Goal: Task Accomplishment & Management: Complete application form

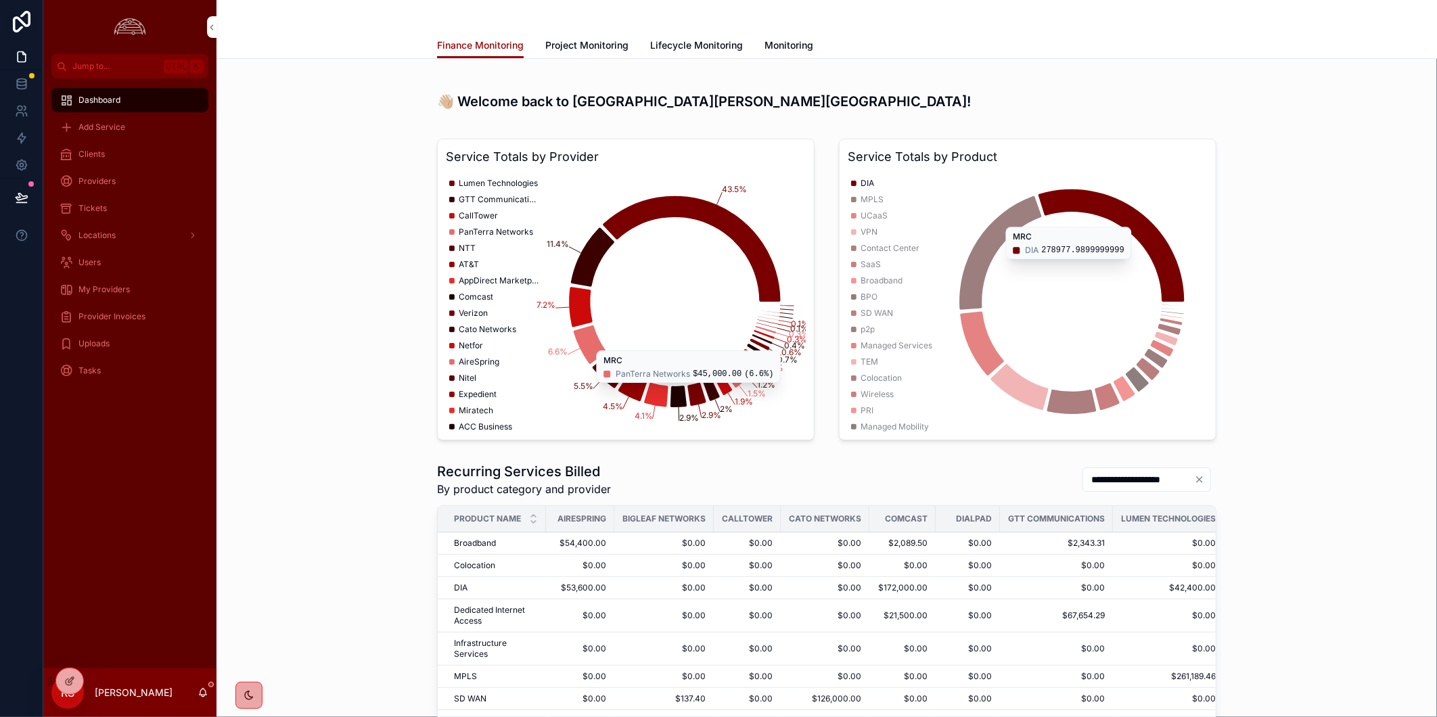
click at [118, 156] on div "Clients" at bounding box center [130, 154] width 141 height 22
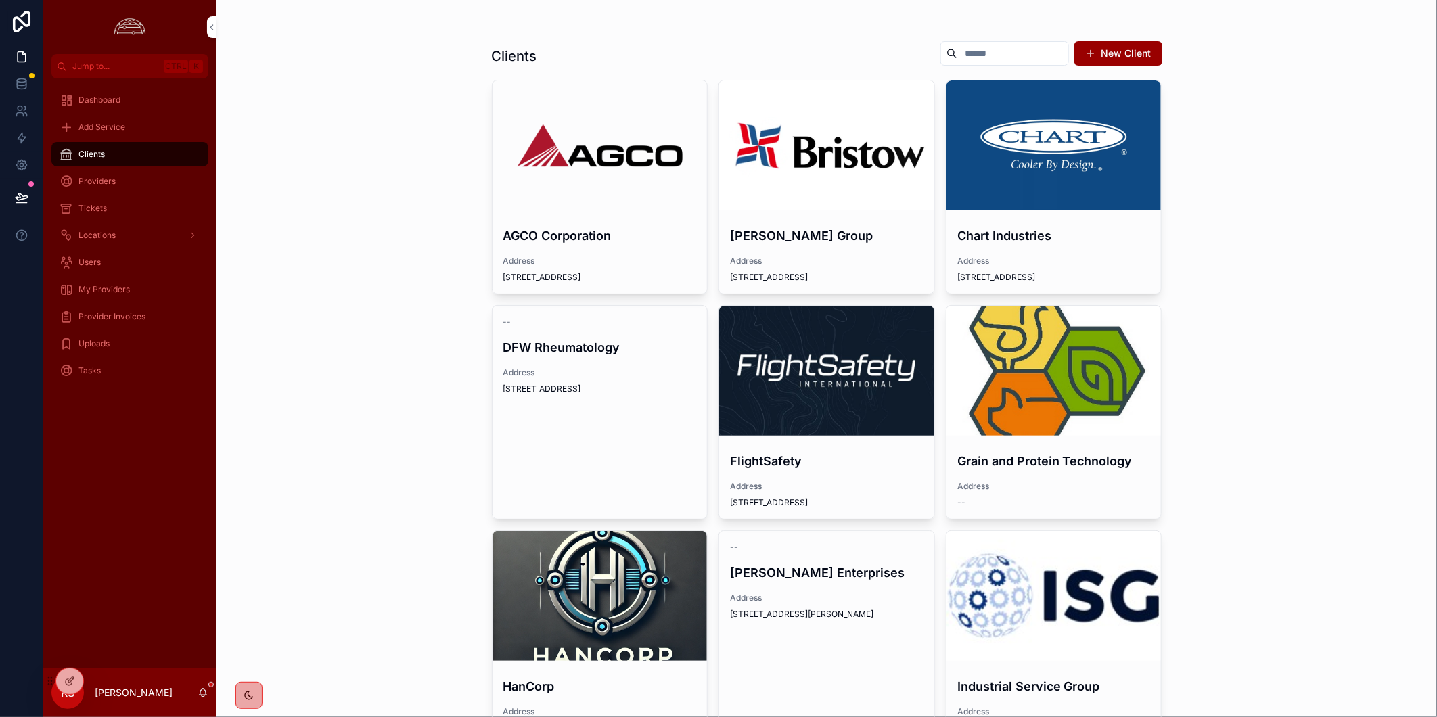
click at [0, 0] on div "scrollable content" at bounding box center [0, 0] width 0 height 0
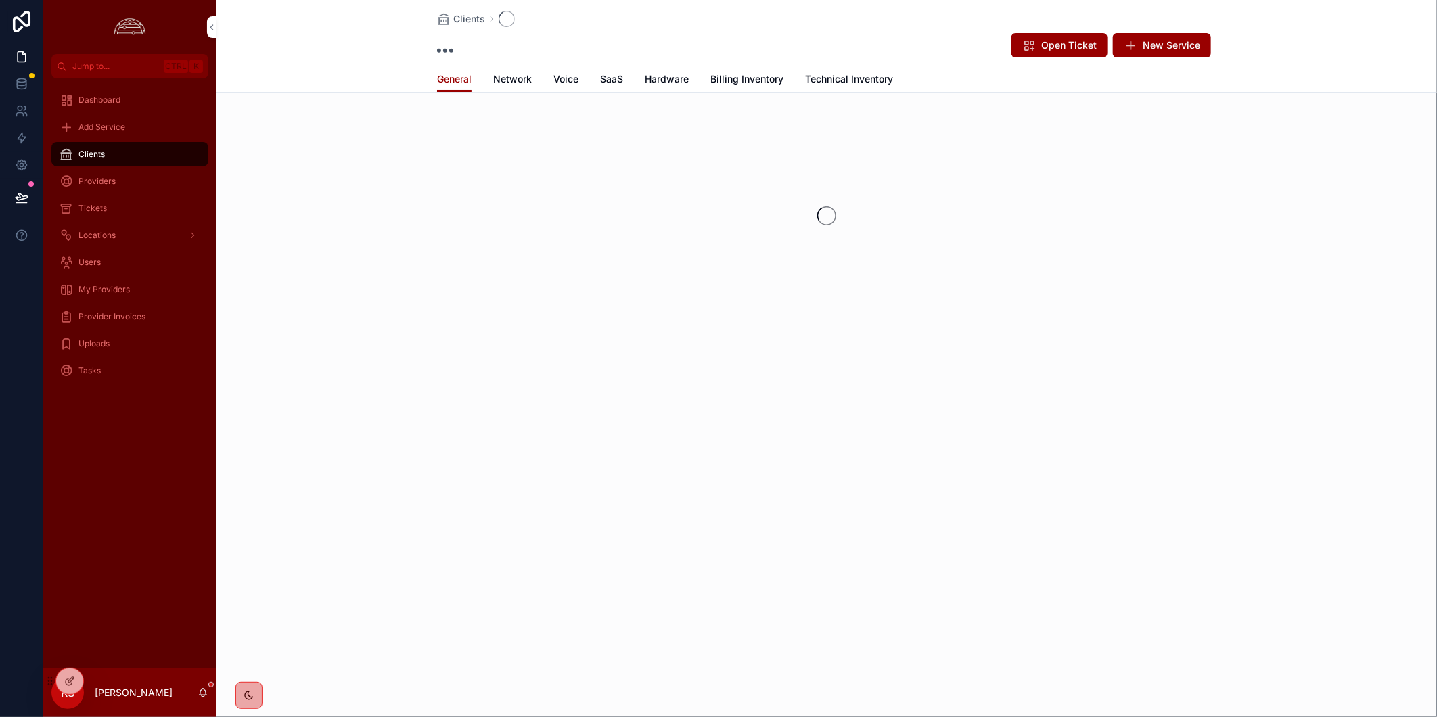
click at [70, 682] on icon at bounding box center [69, 681] width 11 height 11
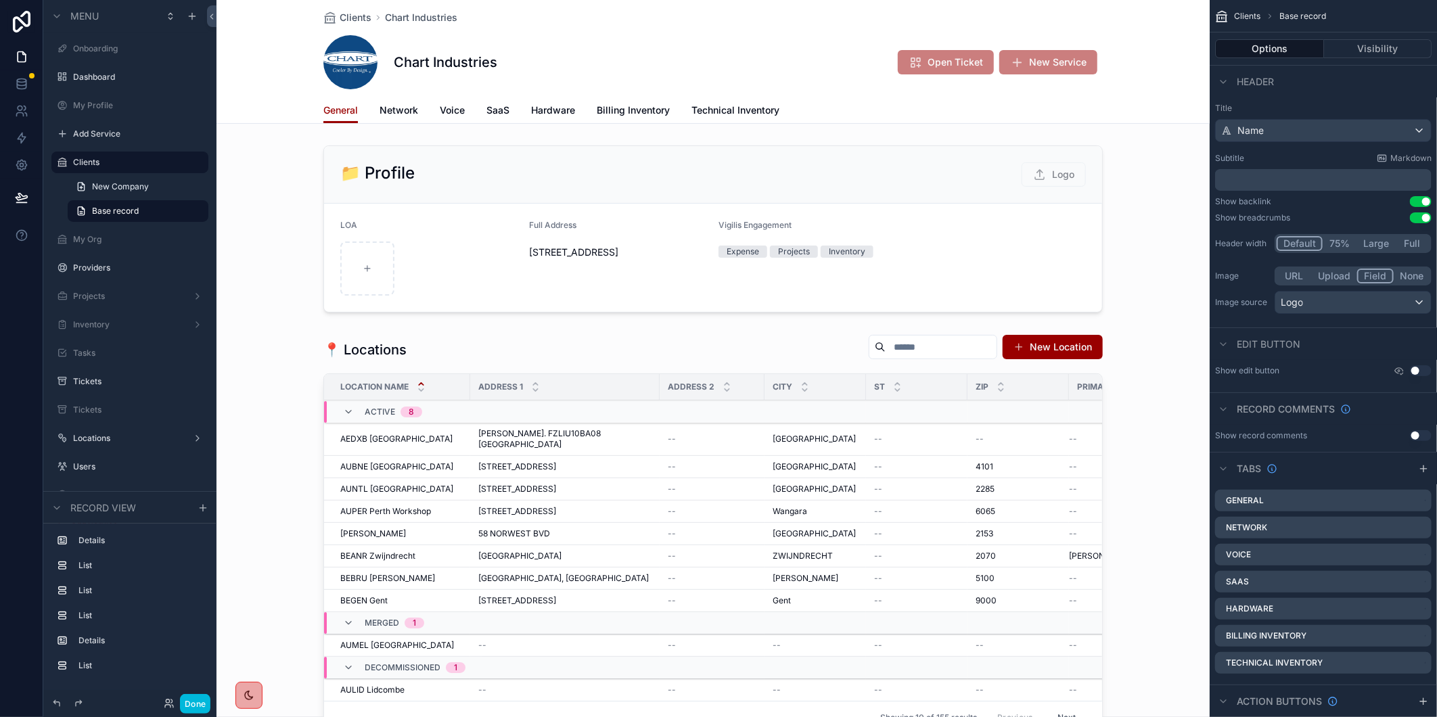
click at [390, 113] on span "Network" at bounding box center [398, 110] width 39 height 14
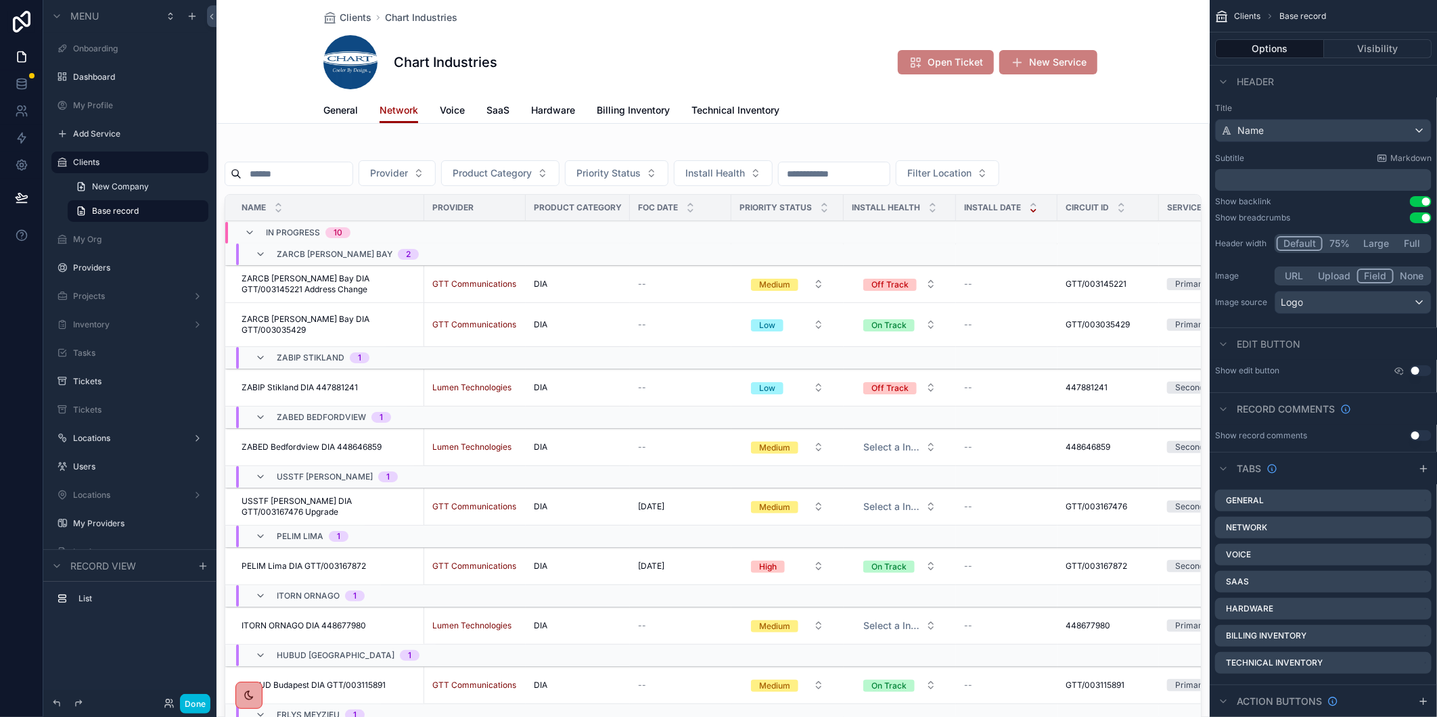
click at [309, 177] on div "scrollable content" at bounding box center [712, 442] width 993 height 604
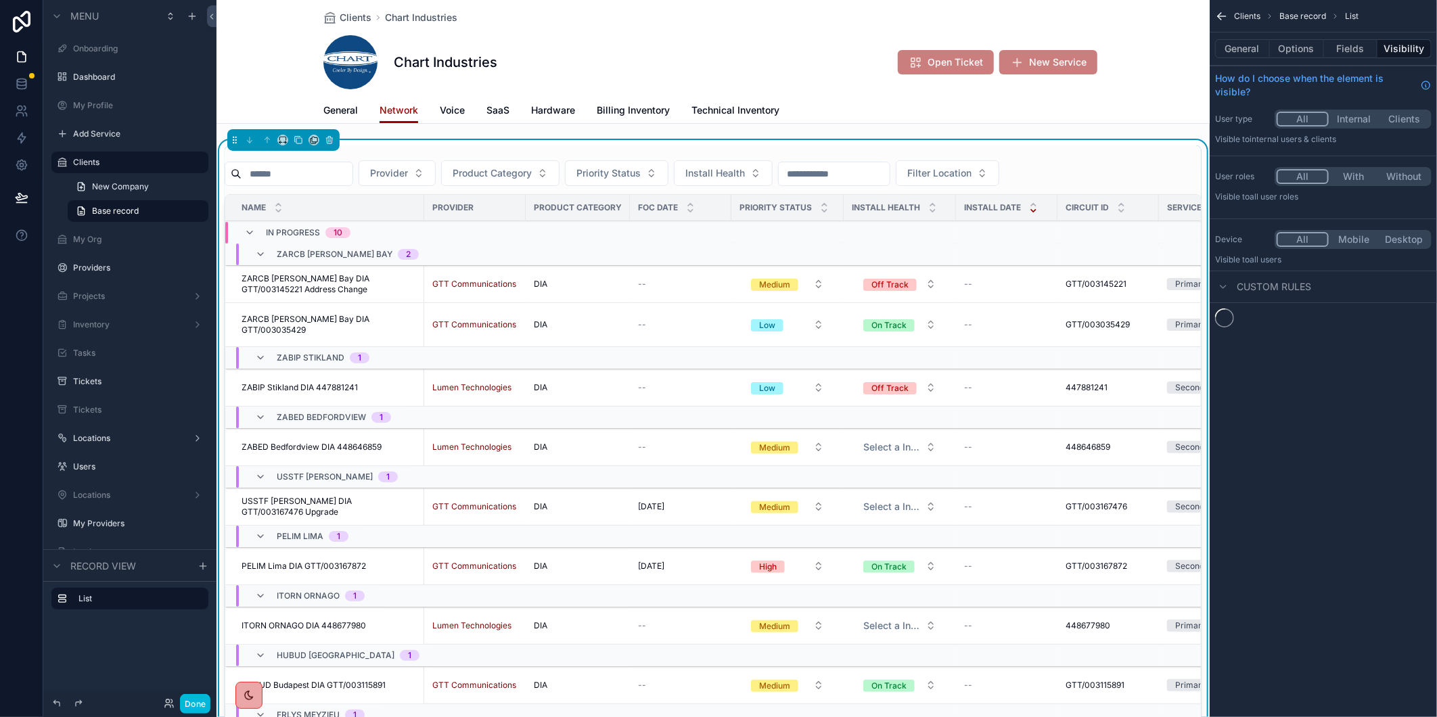
click at [309, 177] on input "scrollable content" at bounding box center [296, 173] width 111 height 19
paste input "**********"
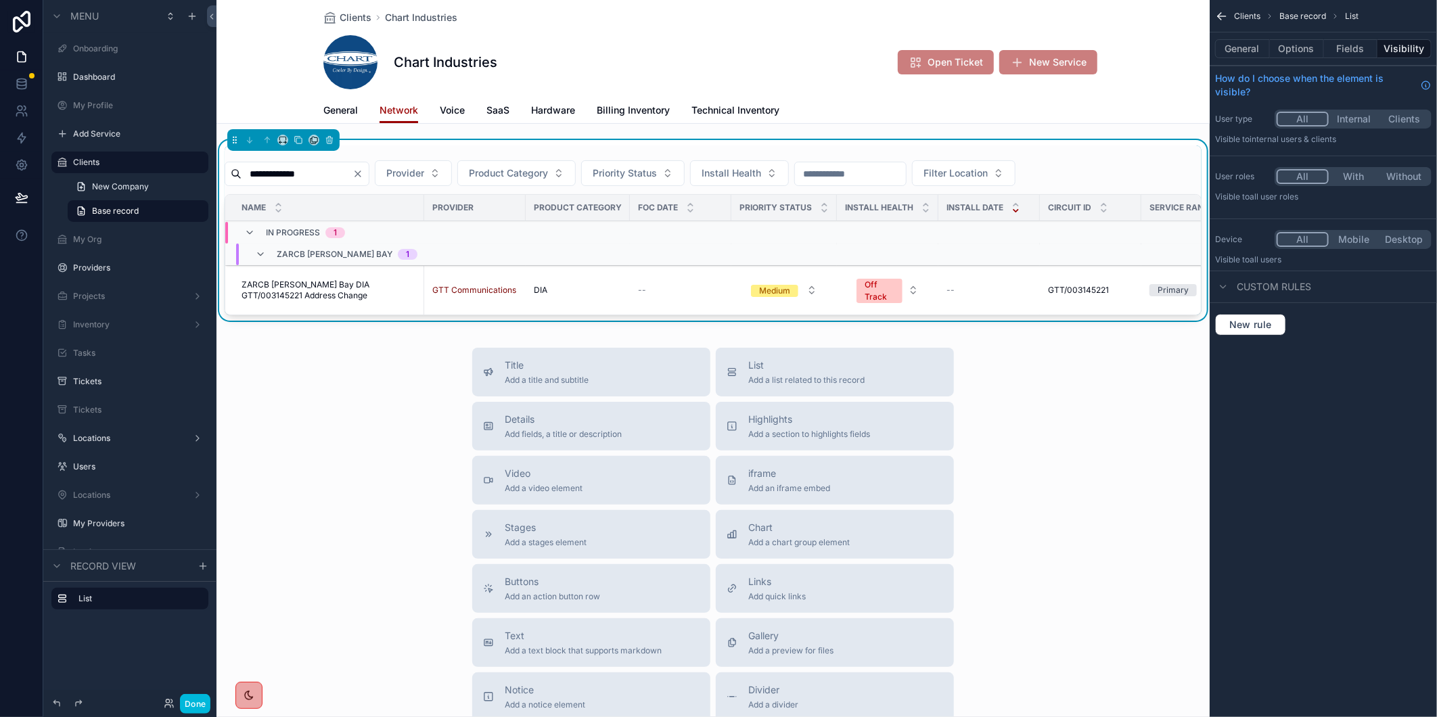
type input "**********"
click at [341, 284] on span "ZARCB [PERSON_NAME] Bay DIA GTT/003145221 Address Change" at bounding box center [328, 290] width 174 height 22
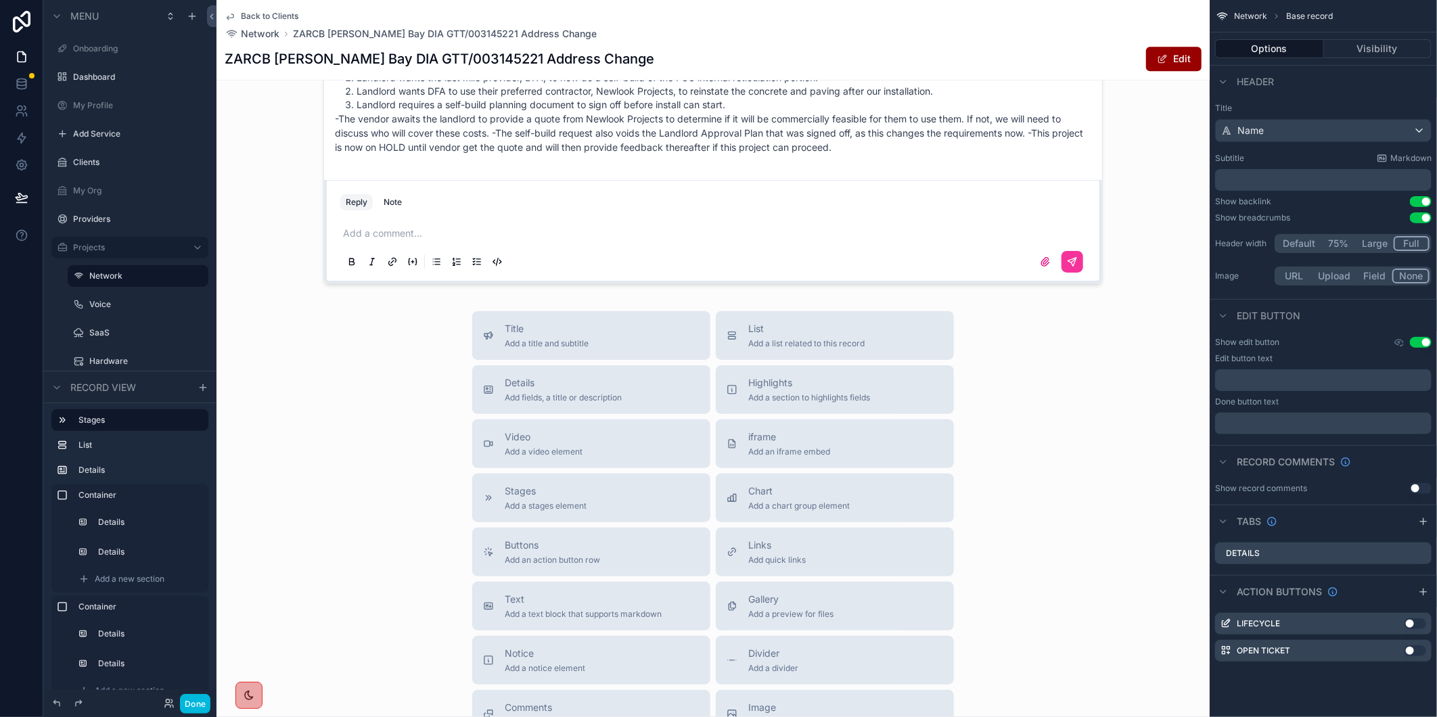
scroll to position [1953, 0]
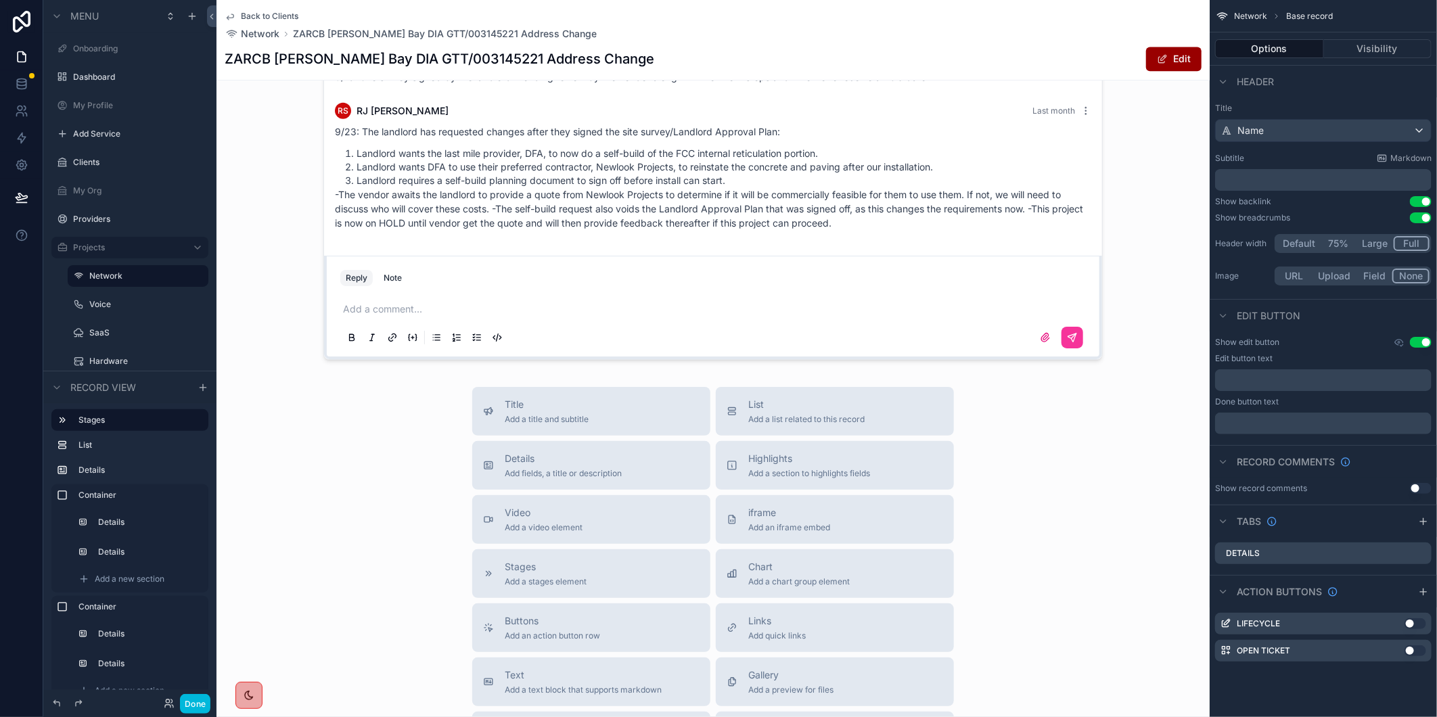
click at [402, 310] on div "scrollable content" at bounding box center [712, 91] width 993 height 549
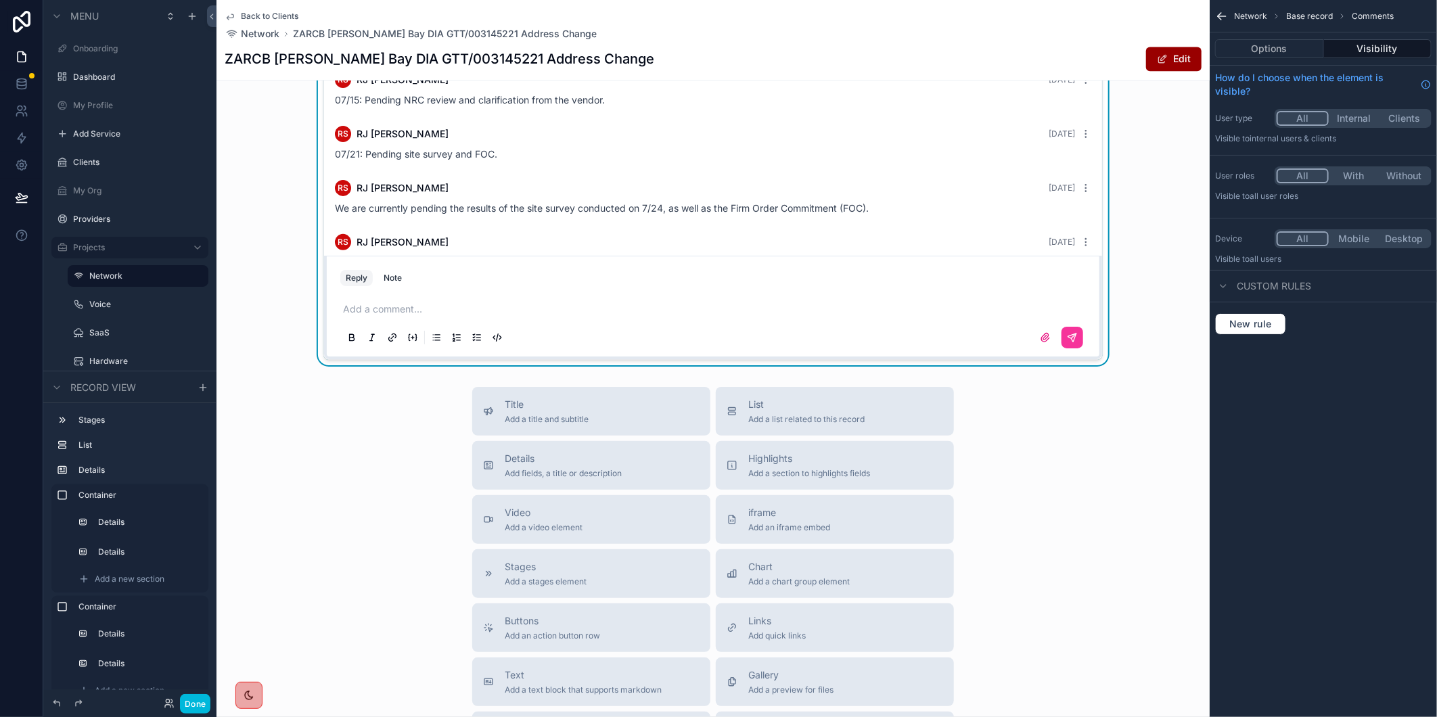
scroll to position [389, 0]
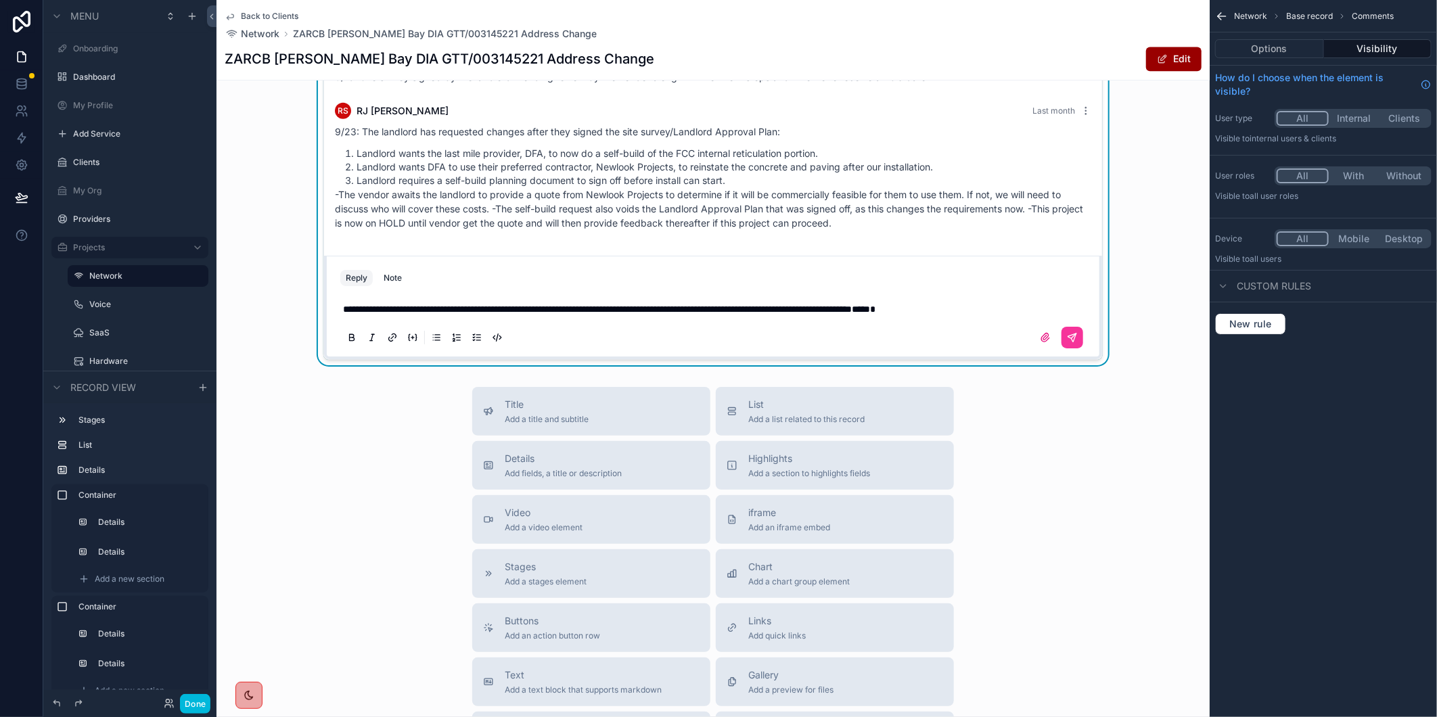
click at [386, 314] on span "**********" at bounding box center [597, 308] width 509 height 9
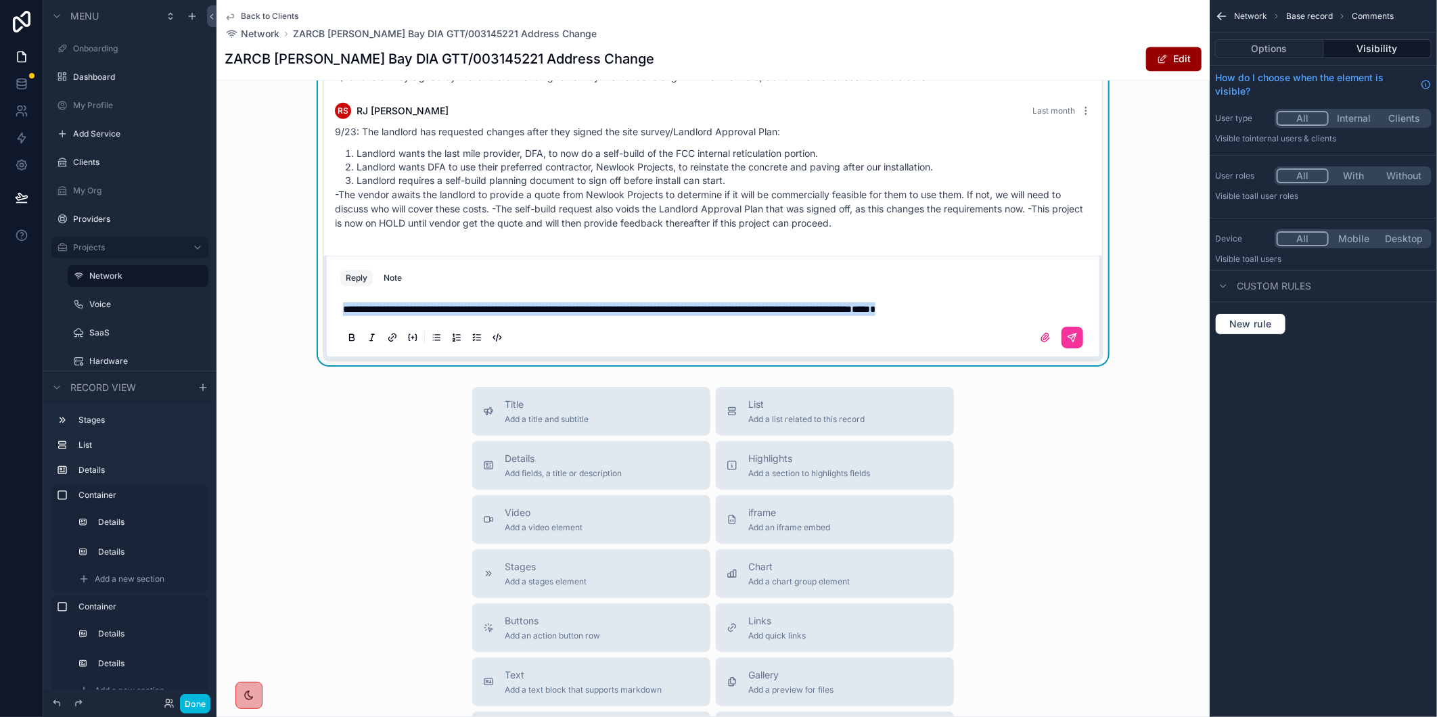
click at [386, 314] on span "**********" at bounding box center [597, 308] width 509 height 9
copy p "**********"
click at [1070, 342] on icon "scrollable content" at bounding box center [1072, 337] width 11 height 11
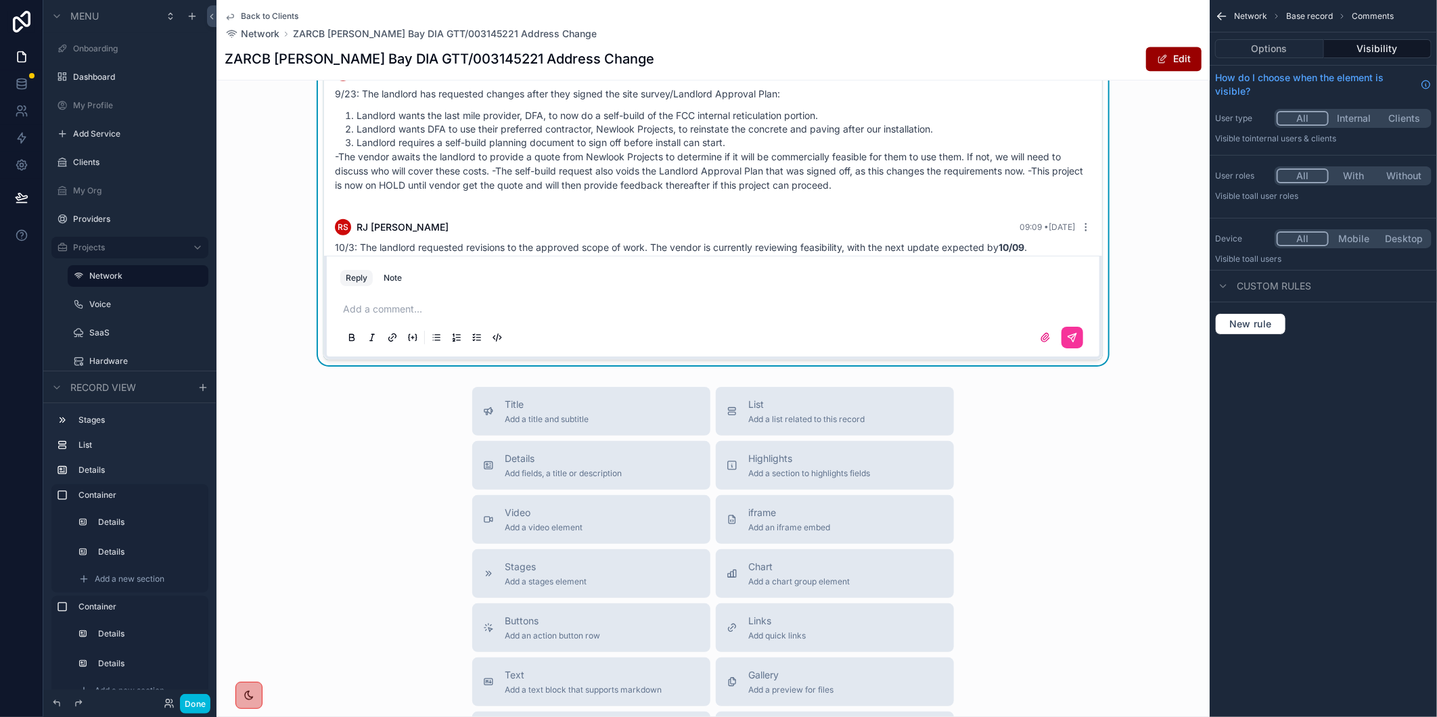
scroll to position [442, 0]
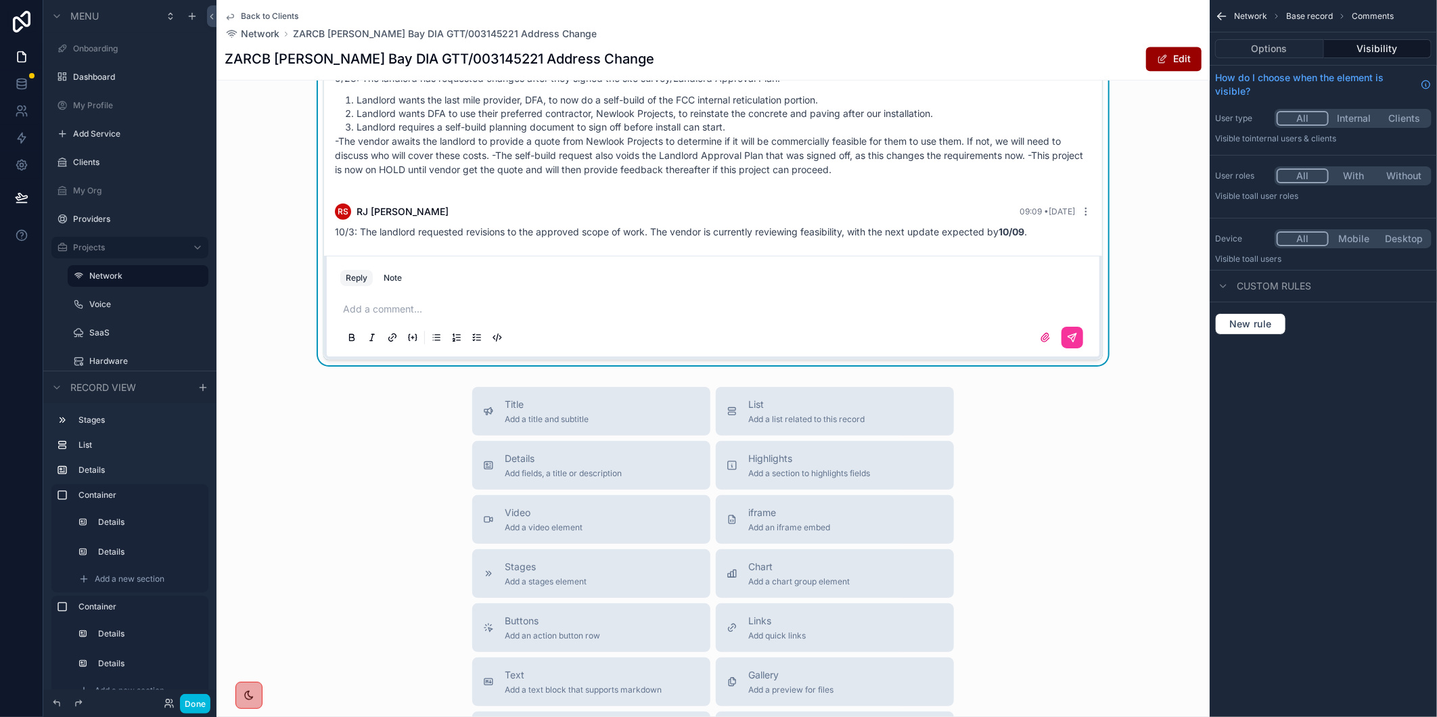
click at [293, 16] on span "Back to Clients" at bounding box center [269, 16] width 57 height 11
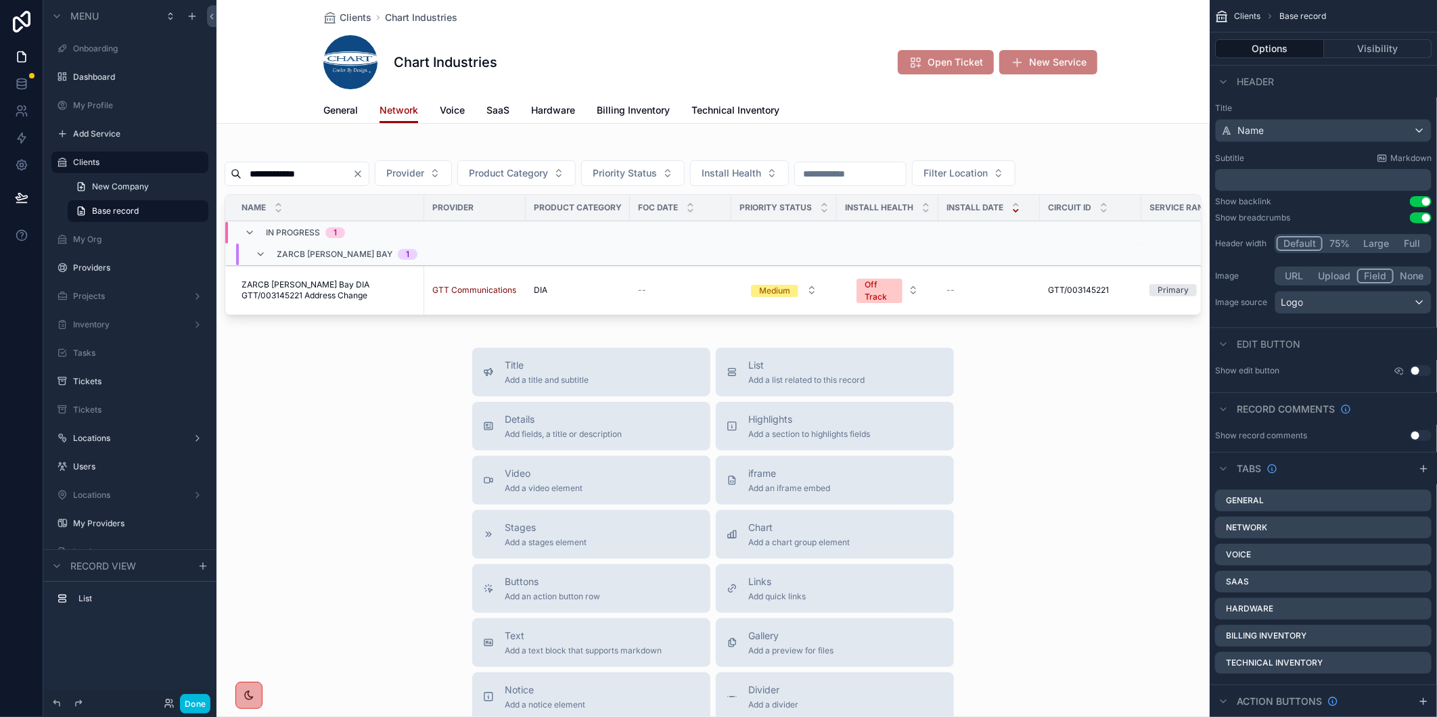
click at [364, 167] on div "scrollable content" at bounding box center [712, 233] width 993 height 186
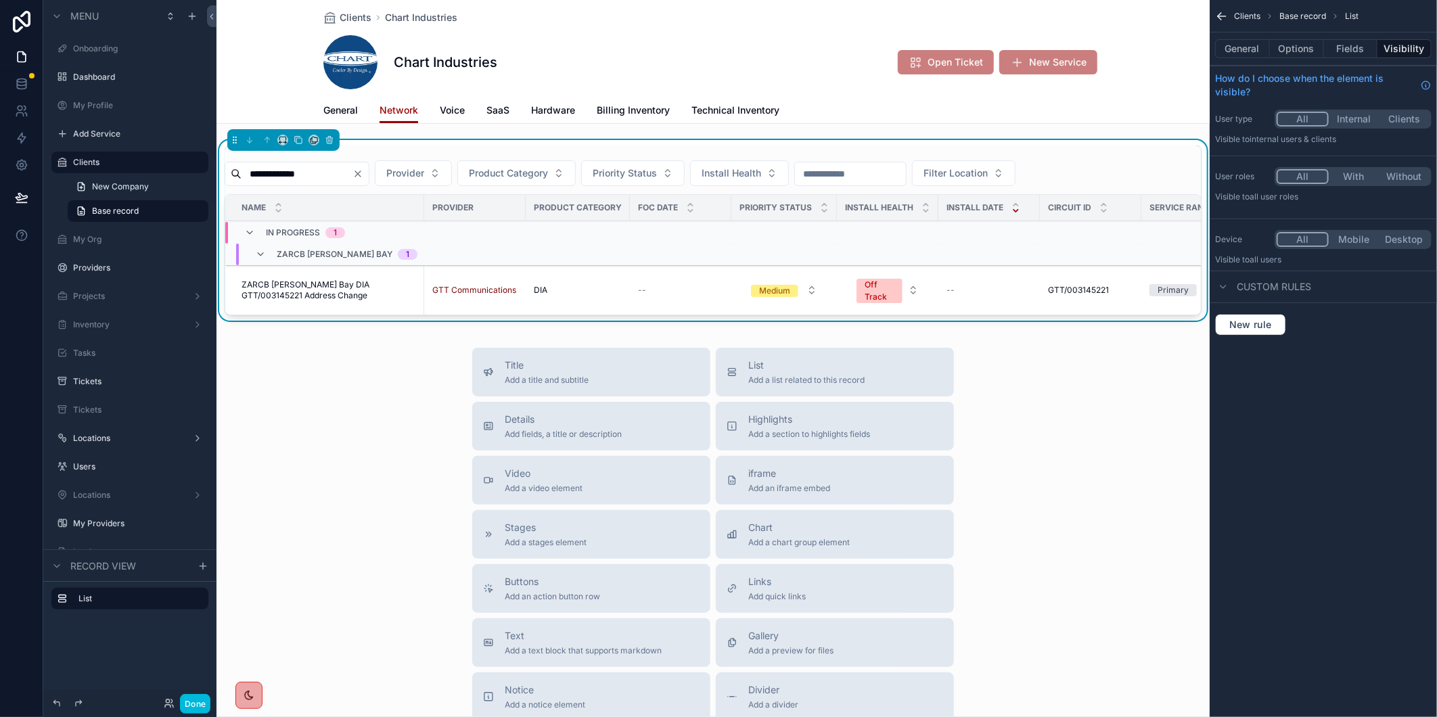
click at [363, 172] on icon "Clear" at bounding box center [357, 173] width 11 height 11
click at [350, 172] on input "scrollable content" at bounding box center [296, 173] width 111 height 19
type input "*****"
click at [322, 291] on span "PELIM Lima DIA GTT/003167872" at bounding box center [303, 290] width 124 height 11
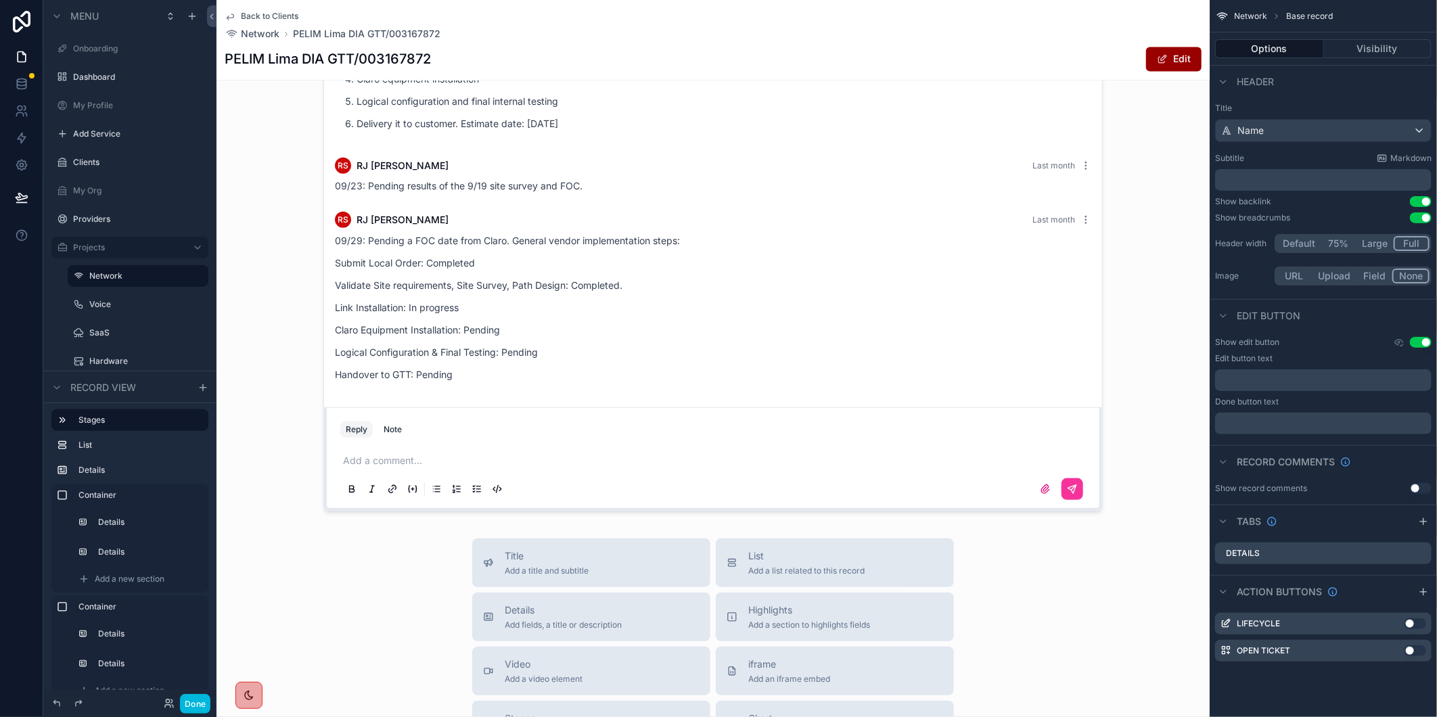
scroll to position [1953, 0]
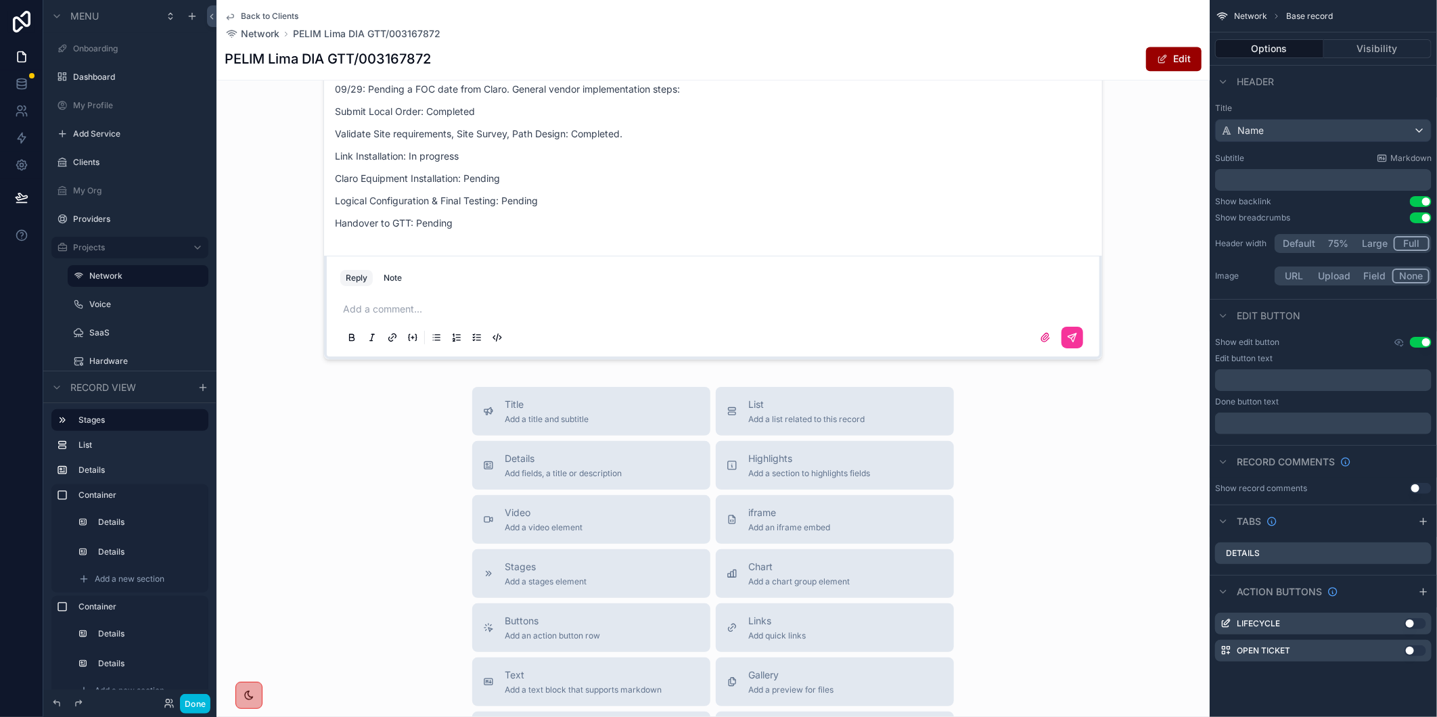
click at [383, 315] on div "scrollable content" at bounding box center [712, 91] width 993 height 549
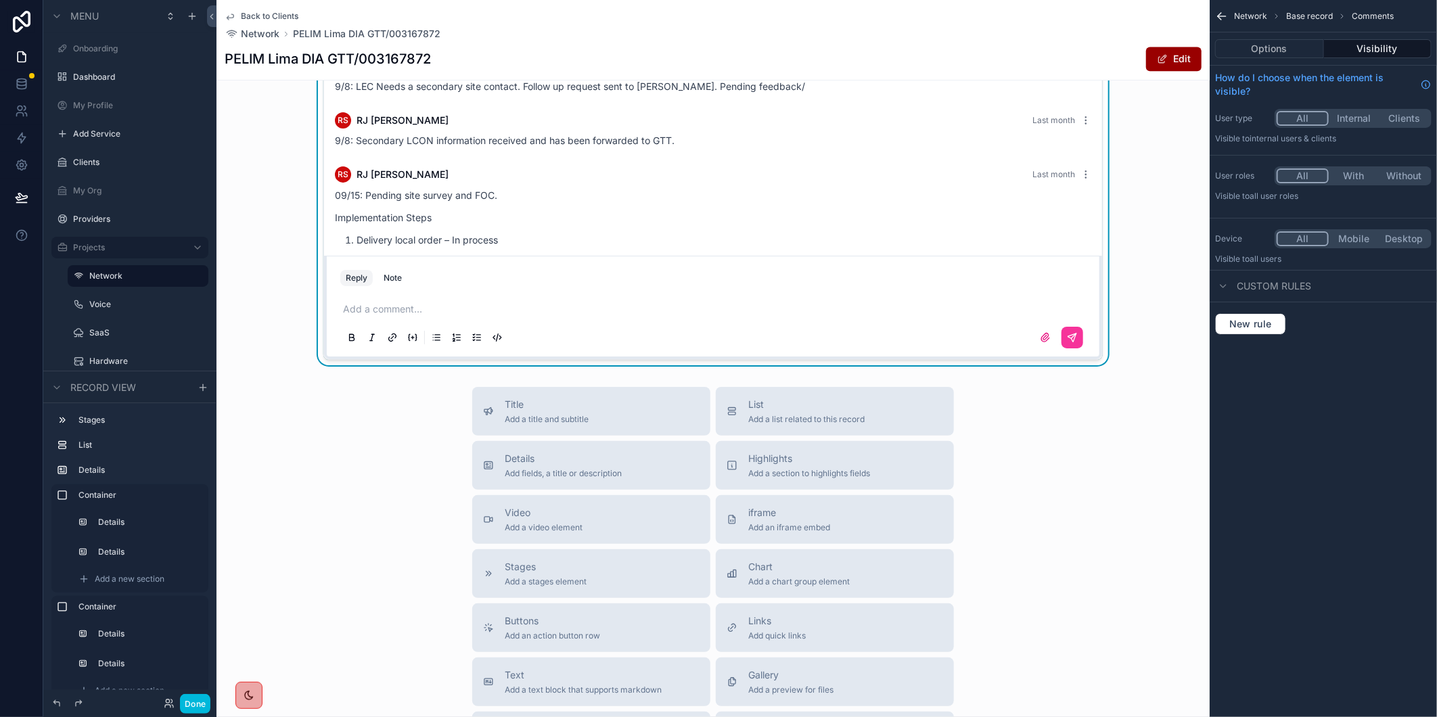
scroll to position [380, 0]
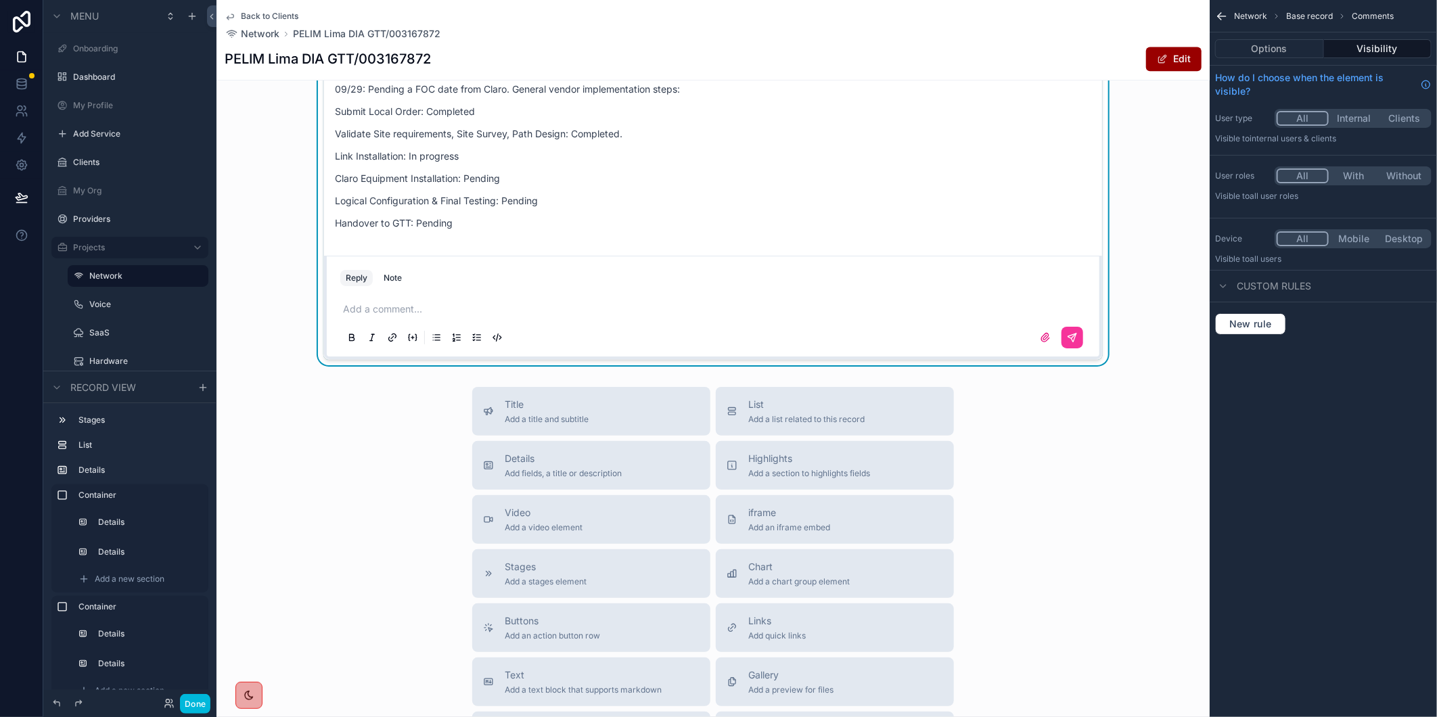
click at [363, 316] on p "scrollable content" at bounding box center [715, 309] width 745 height 14
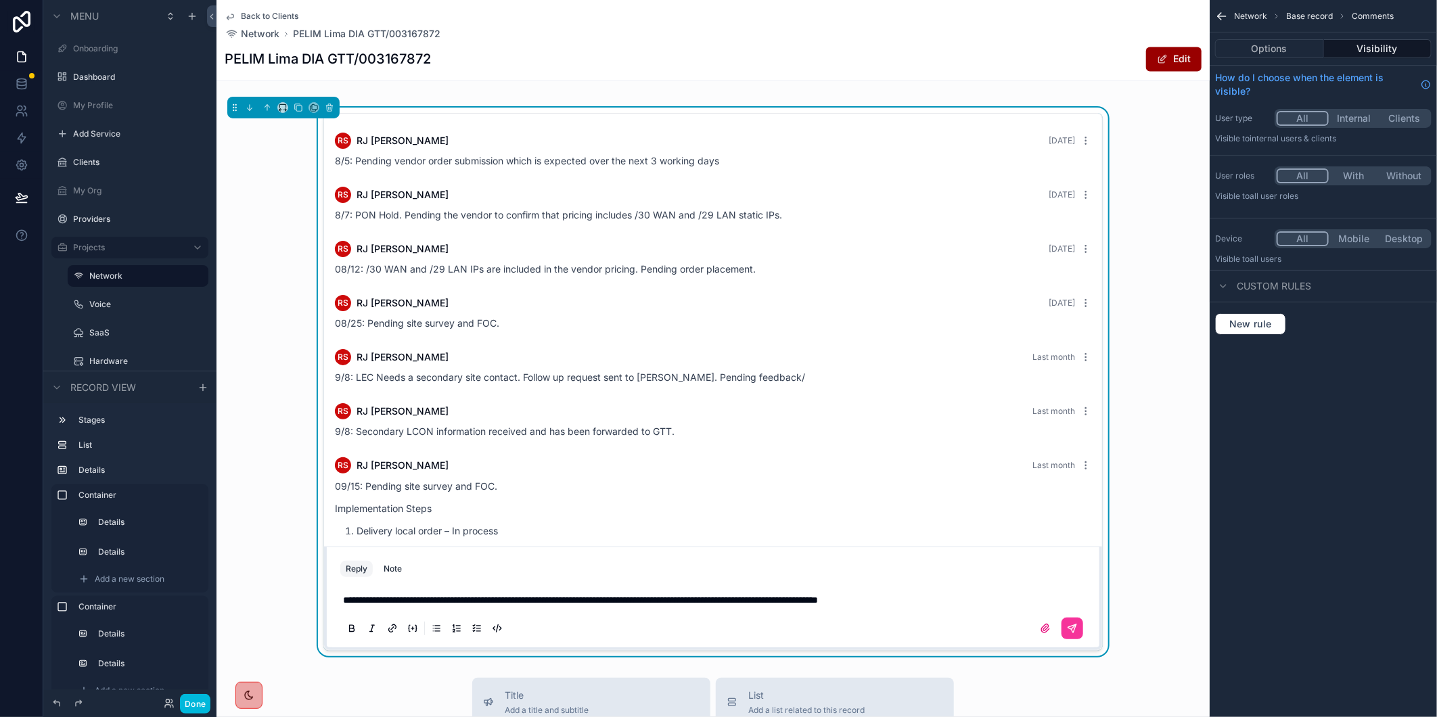
scroll to position [1878, 0]
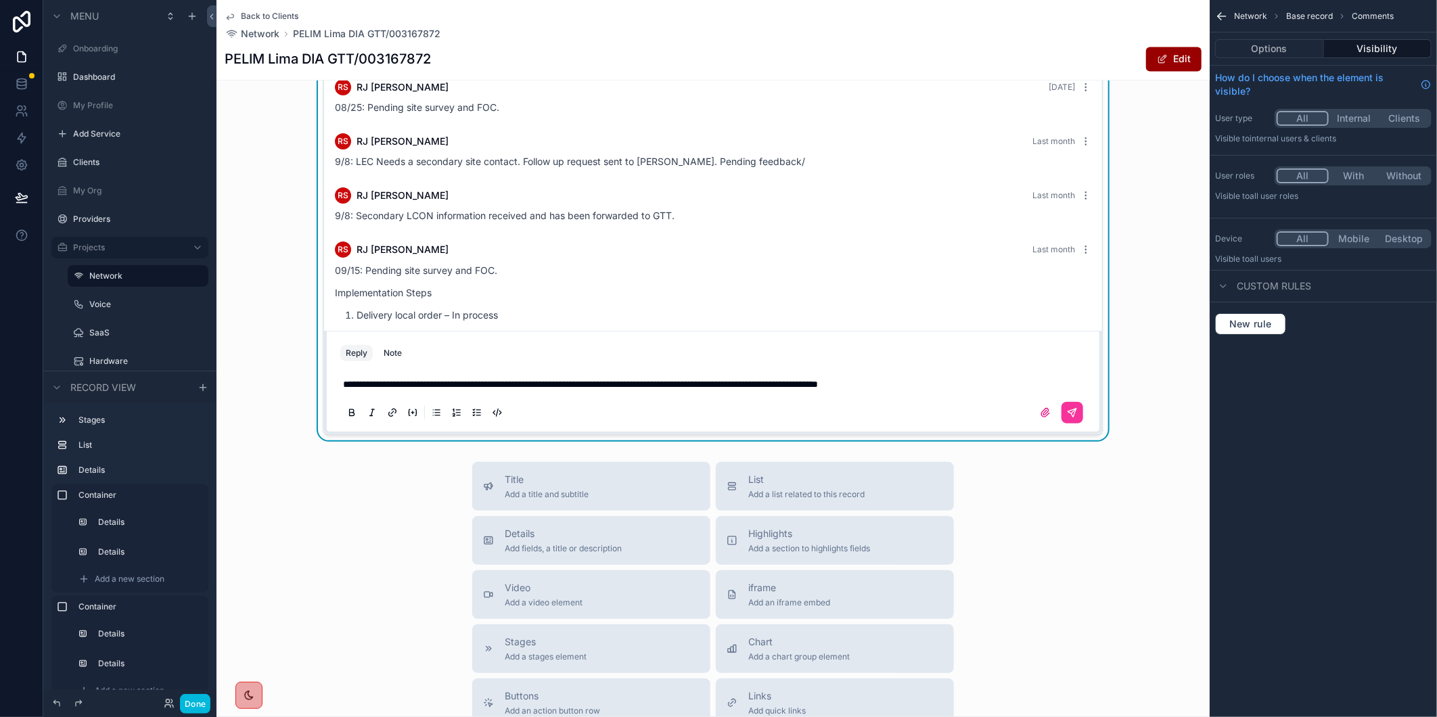
click at [1069, 417] on icon "scrollable content" at bounding box center [1072, 413] width 8 height 8
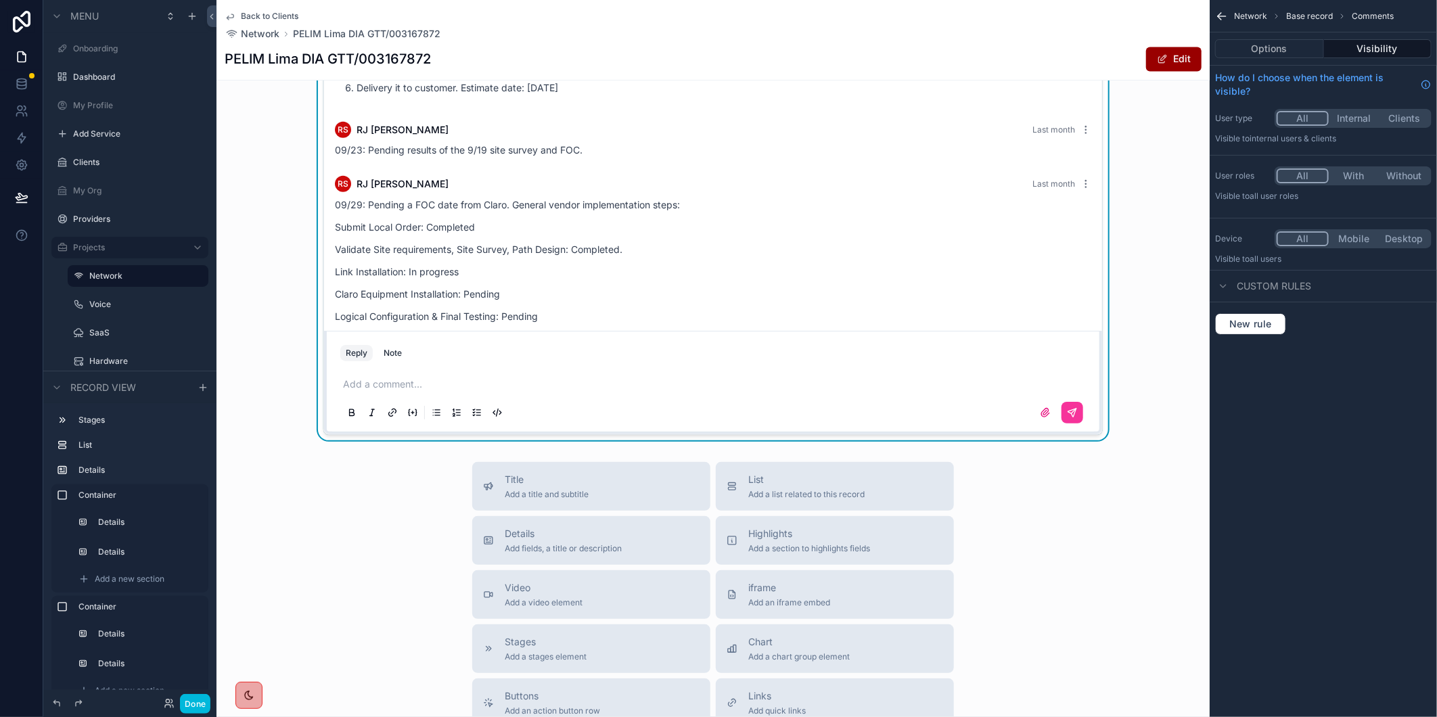
scroll to position [0, 0]
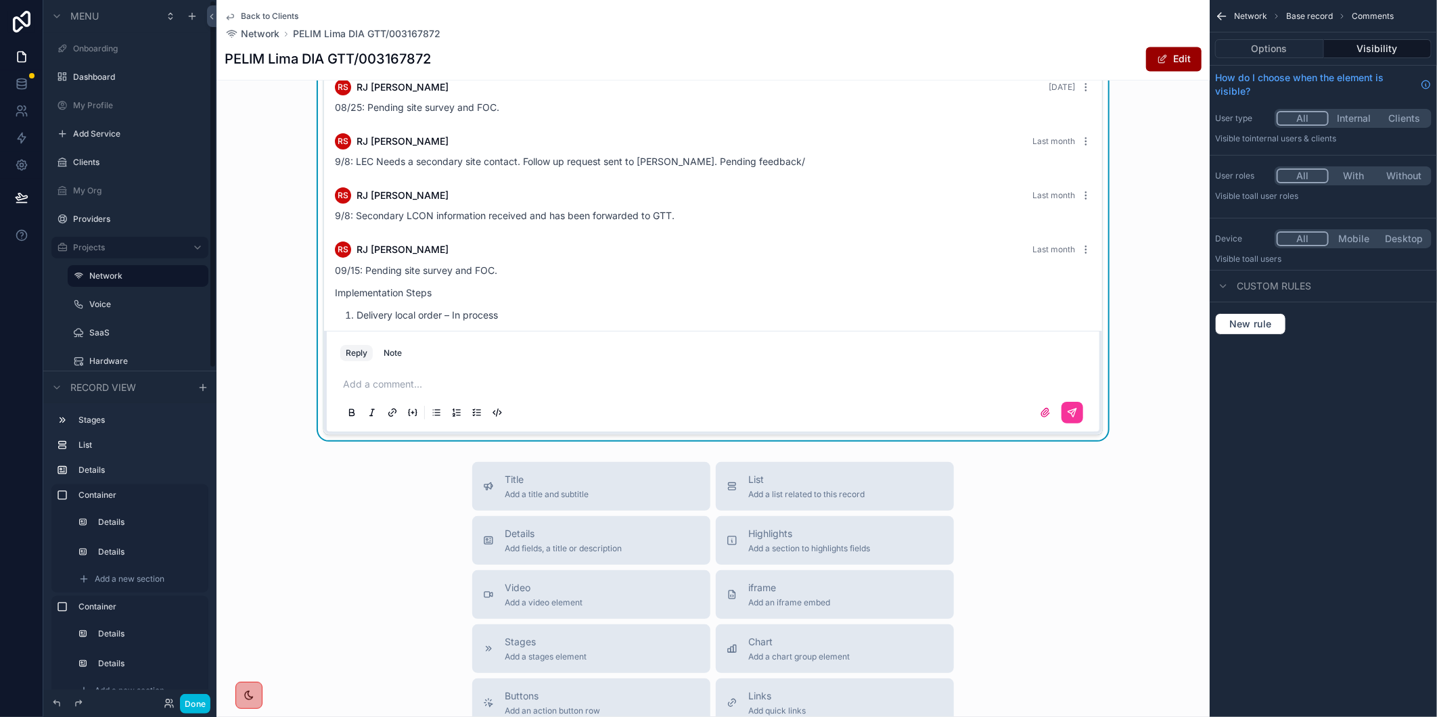
click at [271, 12] on span "Back to Clients" at bounding box center [269, 16] width 57 height 11
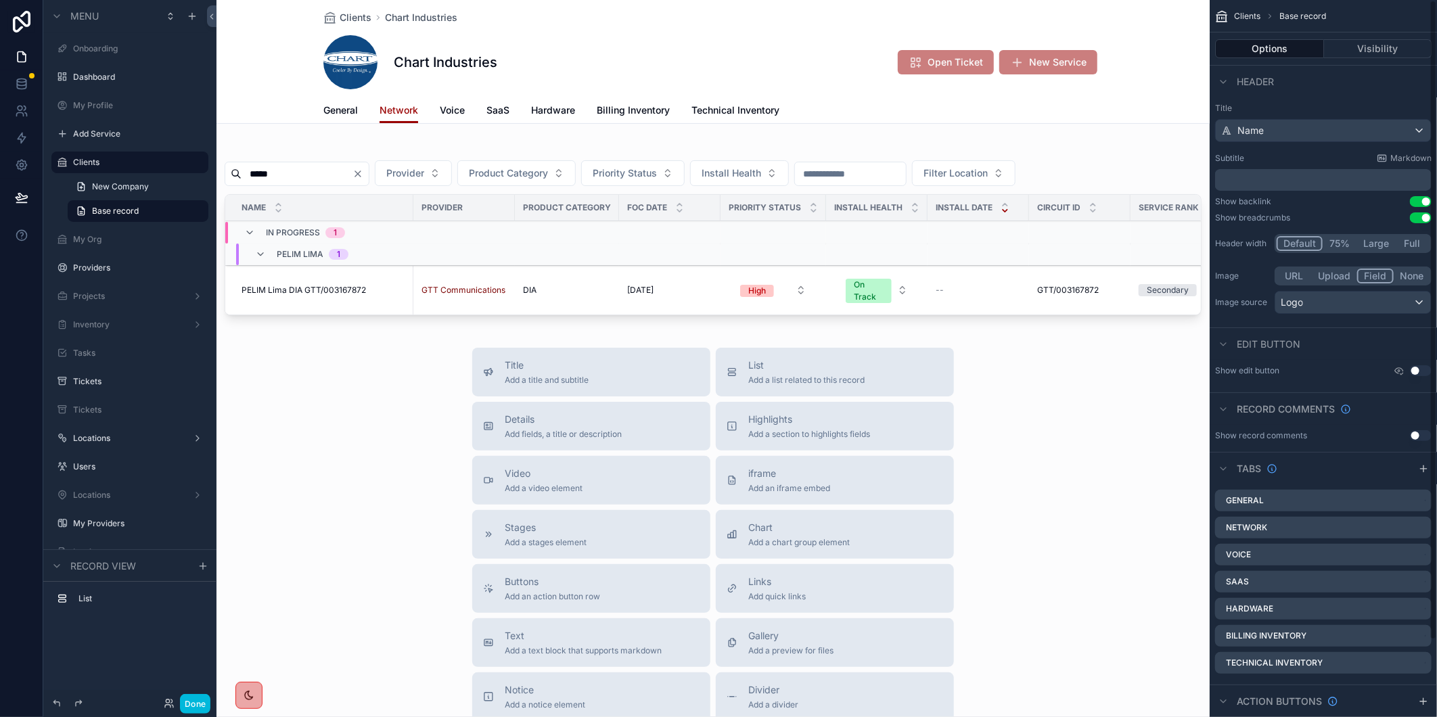
click at [383, 176] on div "scrollable content" at bounding box center [712, 233] width 993 height 186
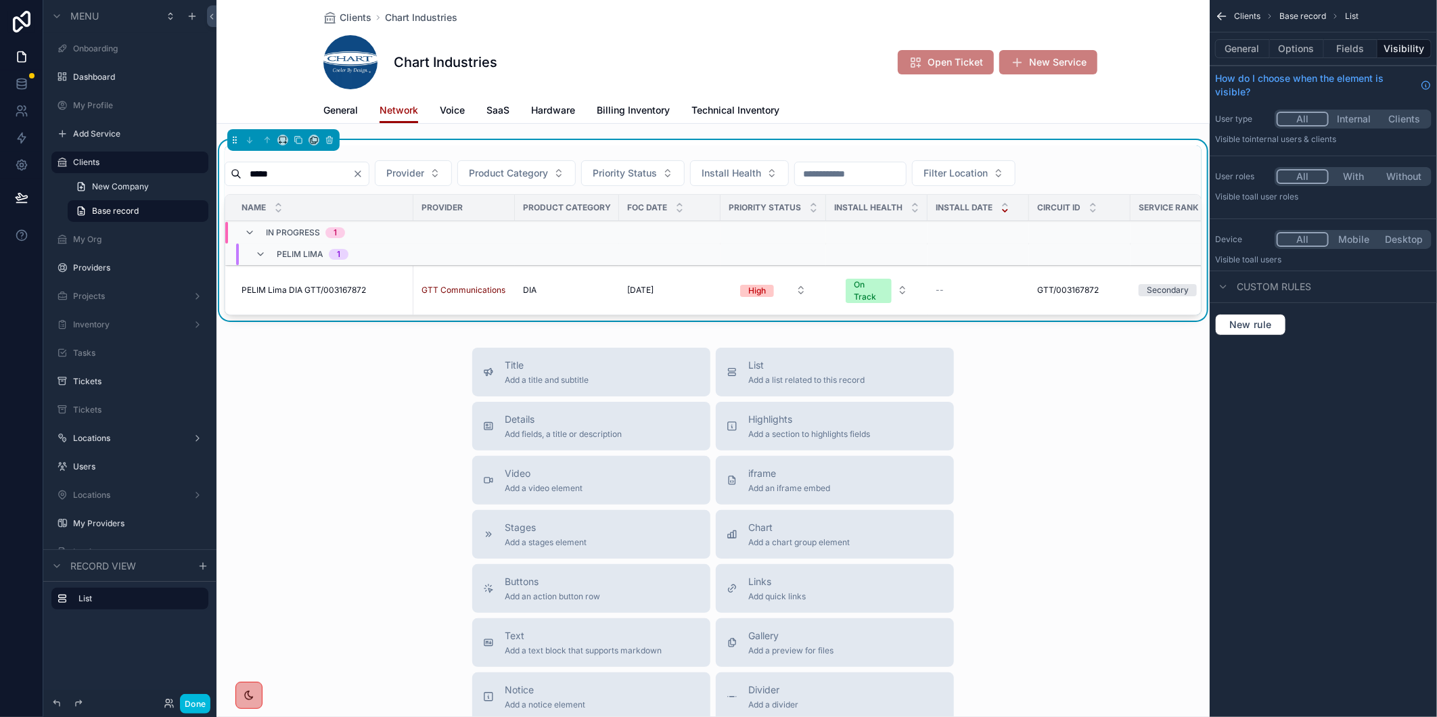
click at [352, 176] on input "*****" at bounding box center [296, 173] width 111 height 19
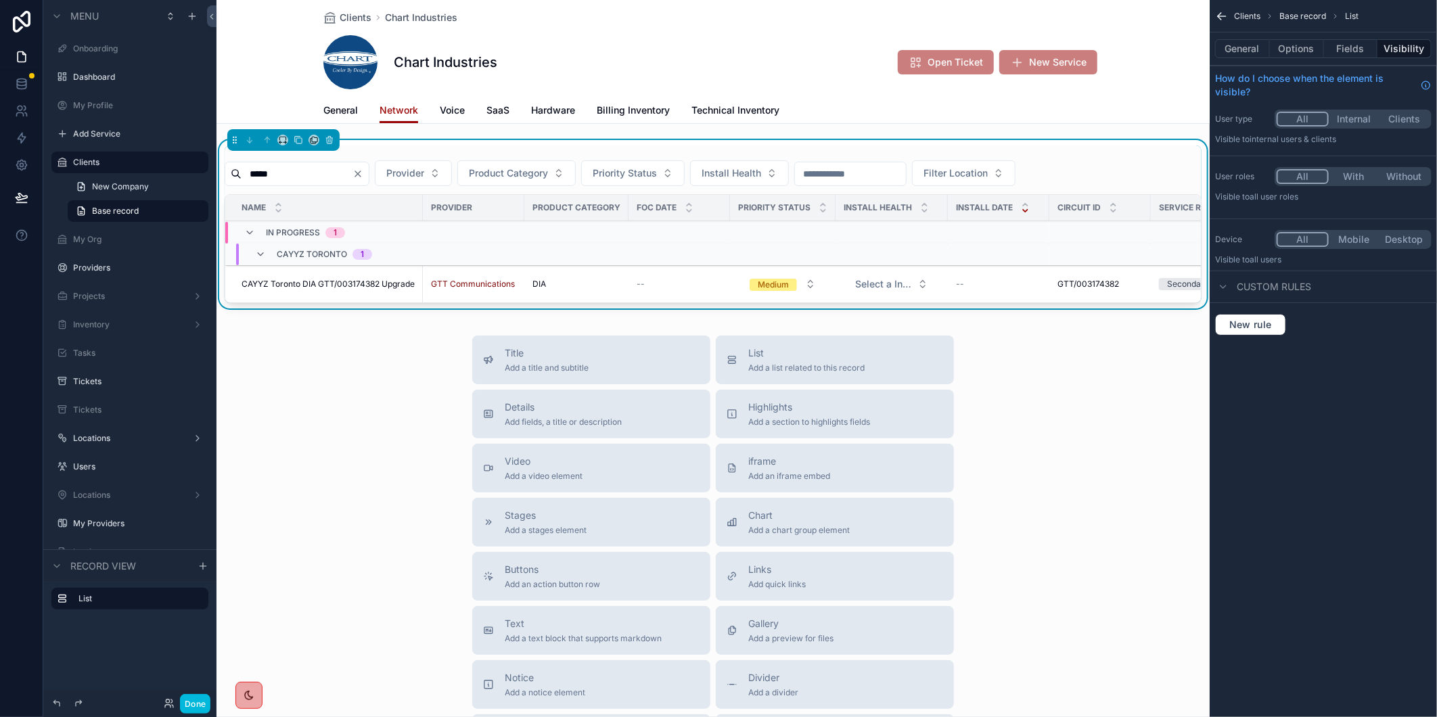
type input "*****"
click at [379, 287] on span "CAYYZ Toronto DIA GTT/003174382 Upgrade" at bounding box center [327, 284] width 173 height 11
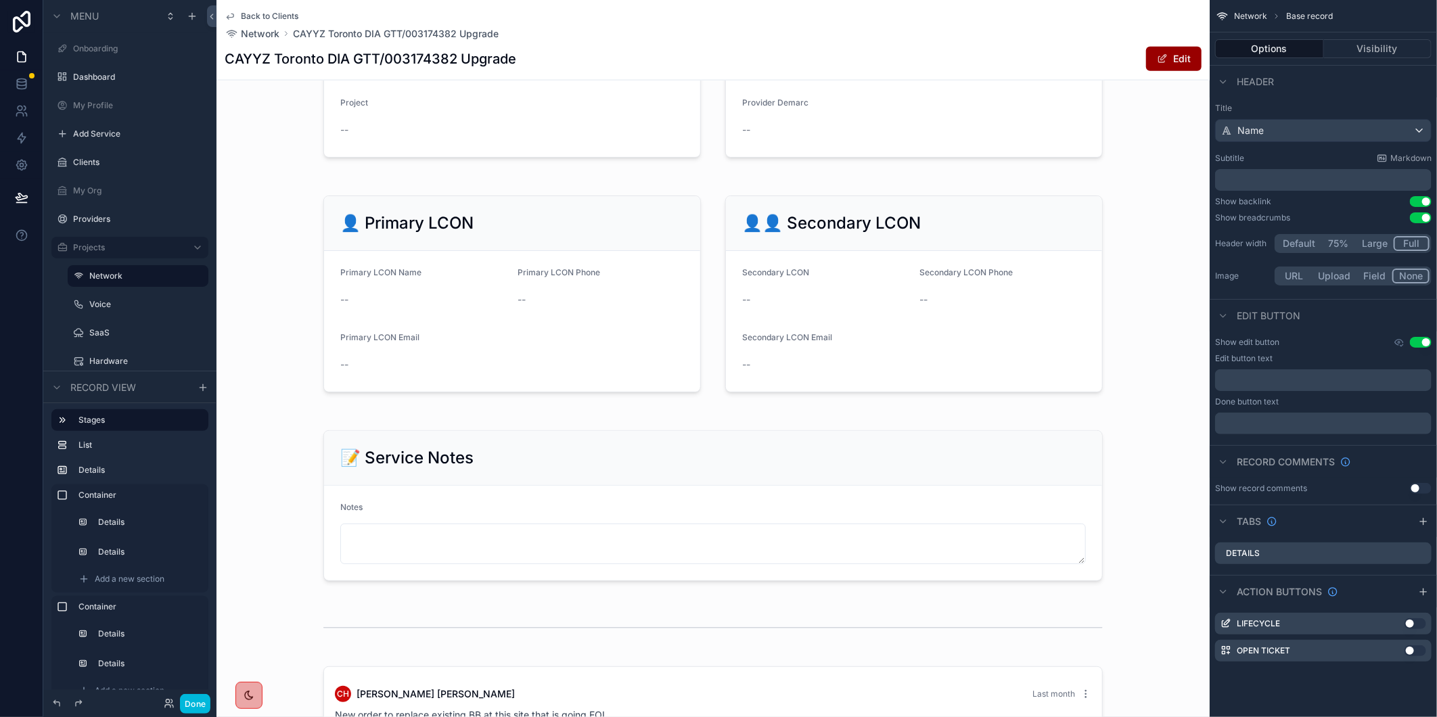
scroll to position [1503, 0]
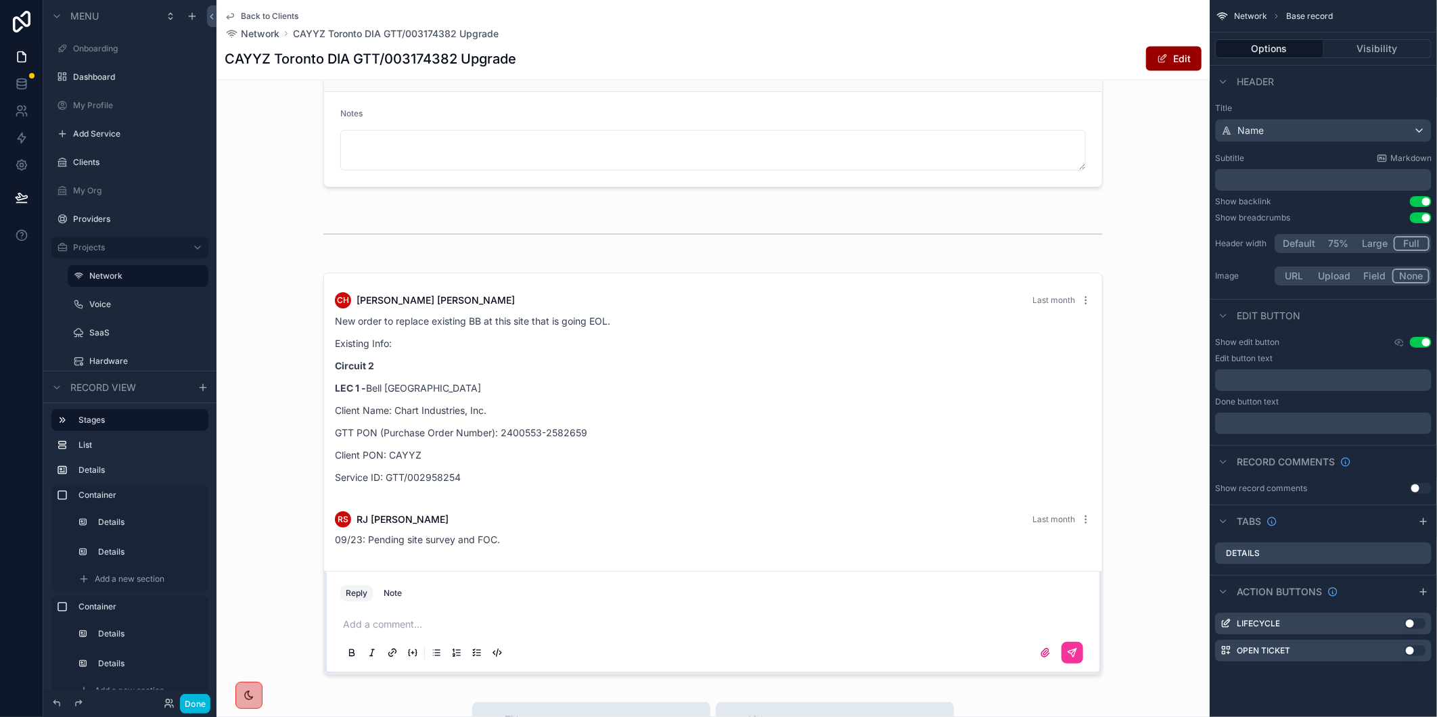
click at [447, 638] on div "scrollable content" at bounding box center [712, 473] width 993 height 413
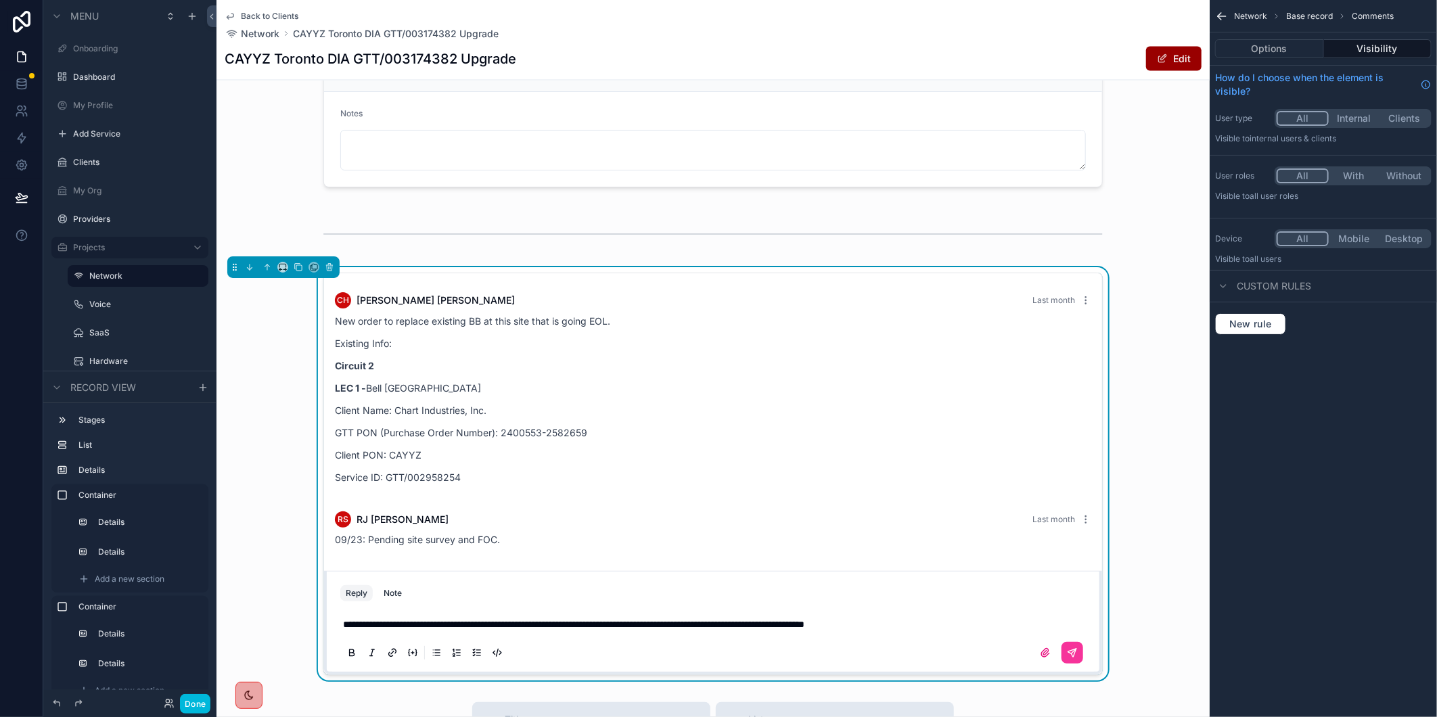
click at [1065, 653] on button "scrollable content" at bounding box center [1072, 653] width 22 height 22
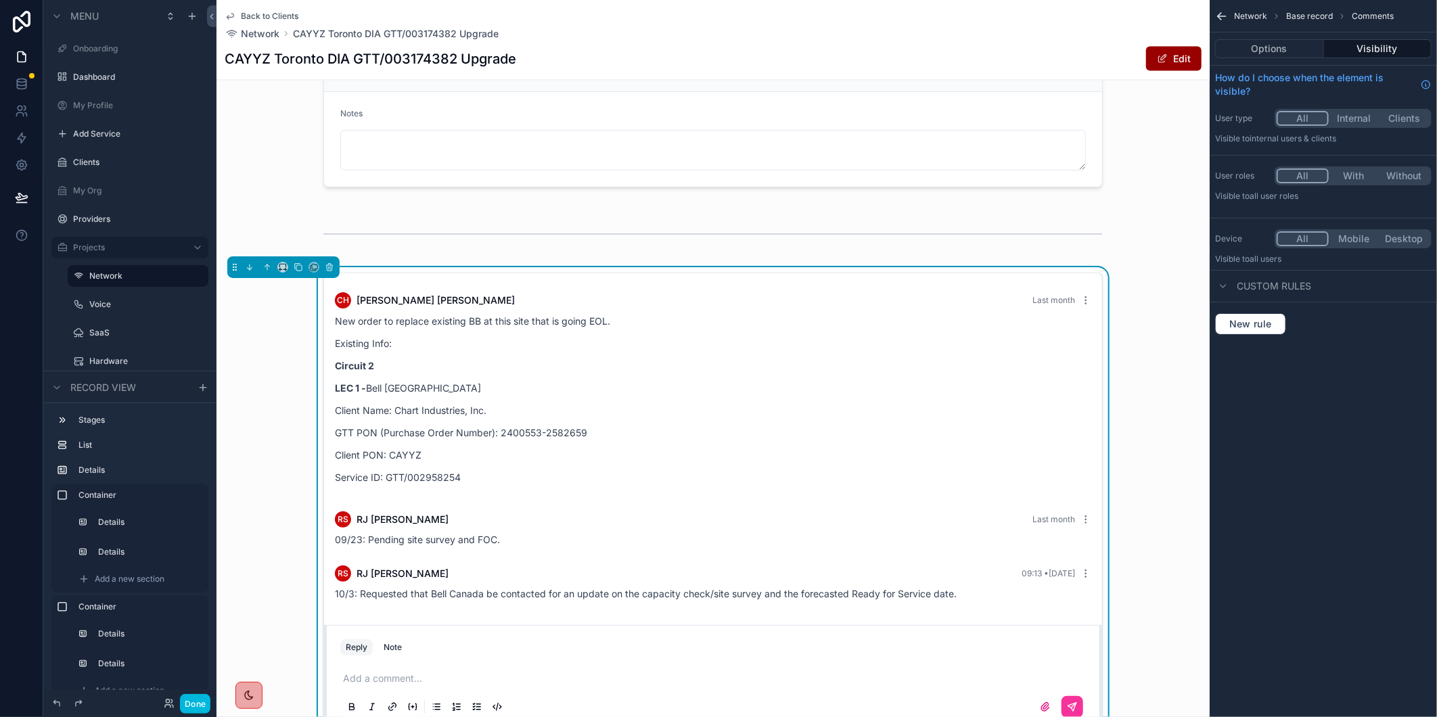
click at [188, 707] on button "Done" at bounding box center [195, 704] width 30 height 20
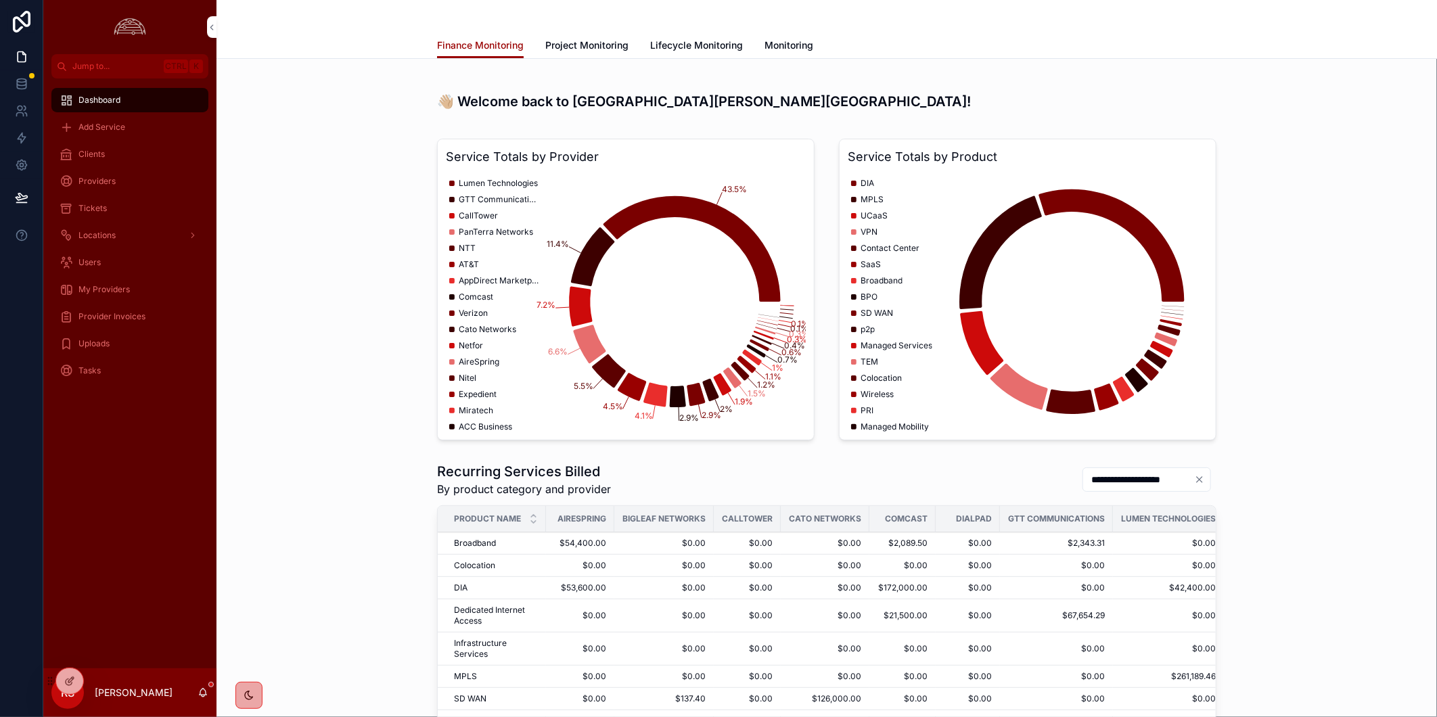
click at [95, 213] on span "Tickets" at bounding box center [92, 208] width 28 height 11
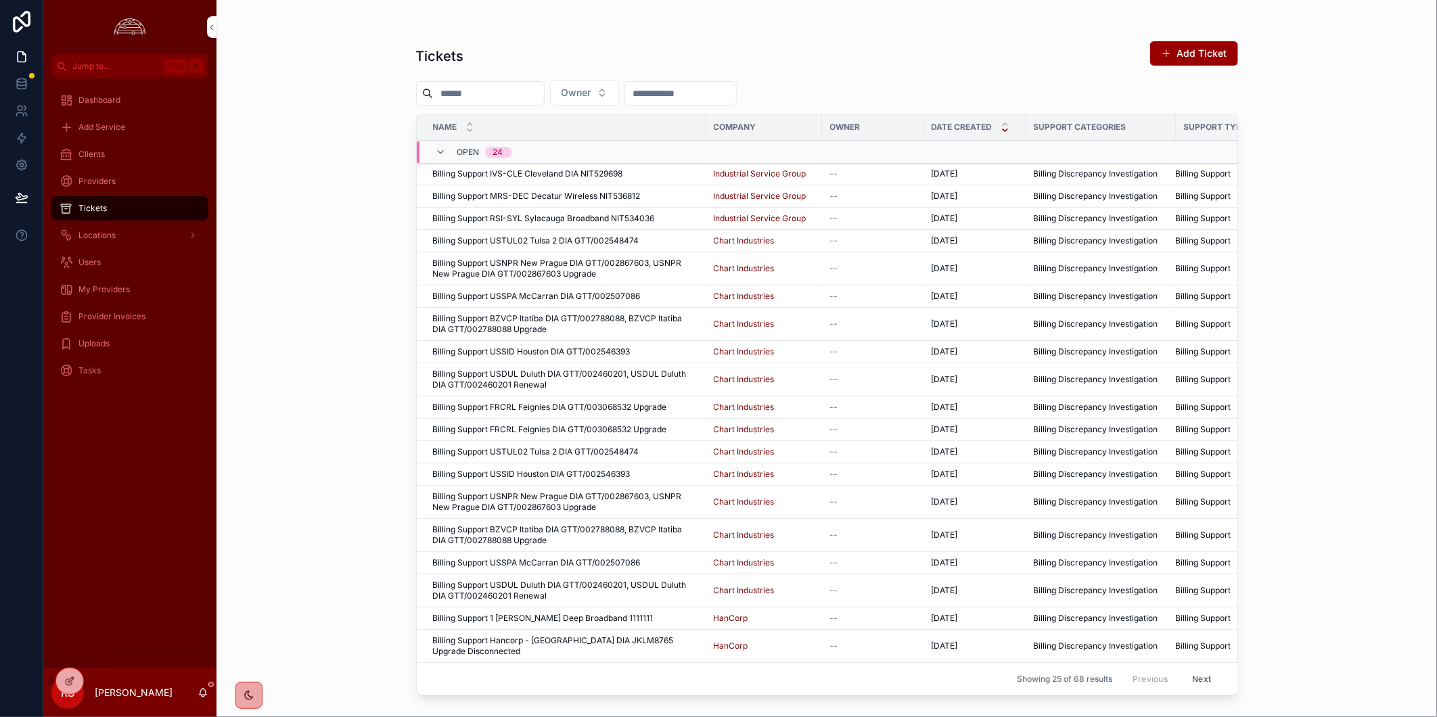
click at [1187, 51] on button "Add Ticket" at bounding box center [1194, 53] width 88 height 24
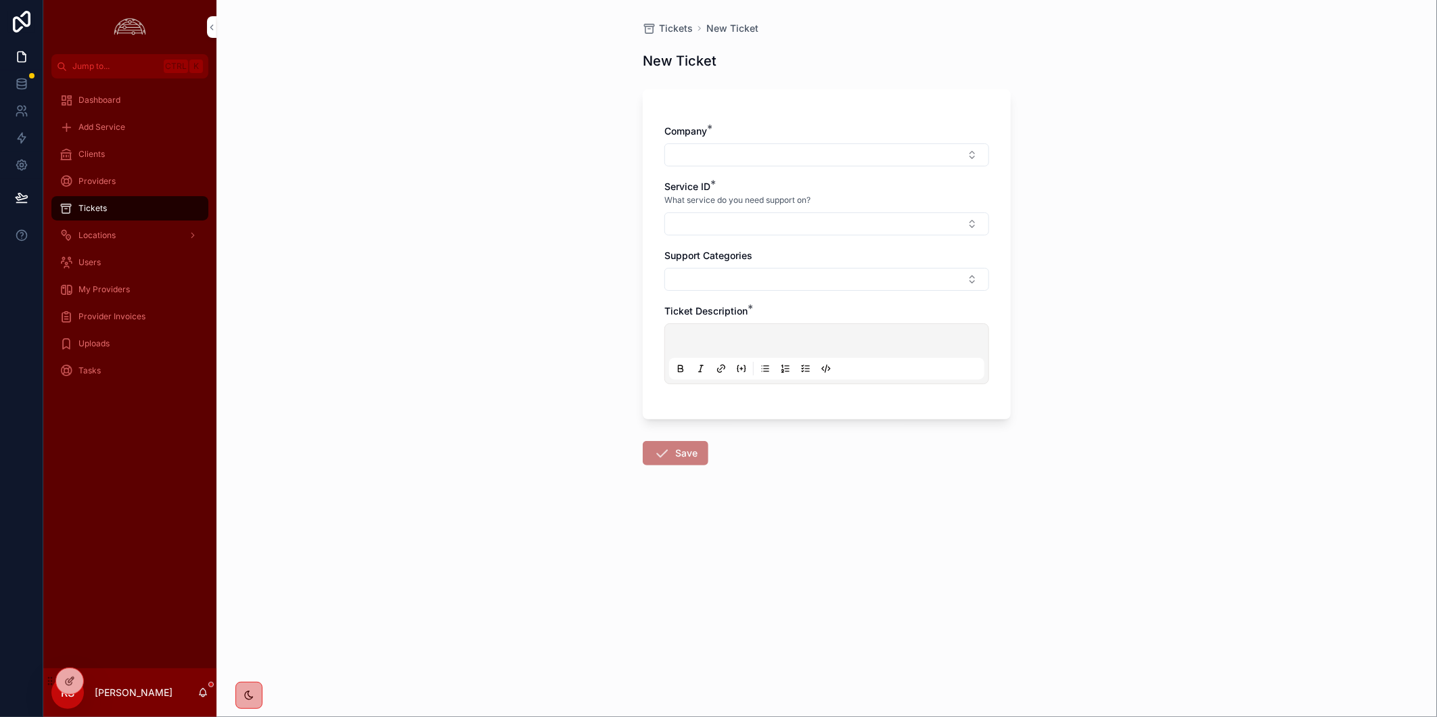
click at [849, 230] on button "Select Button" at bounding box center [826, 223] width 325 height 23
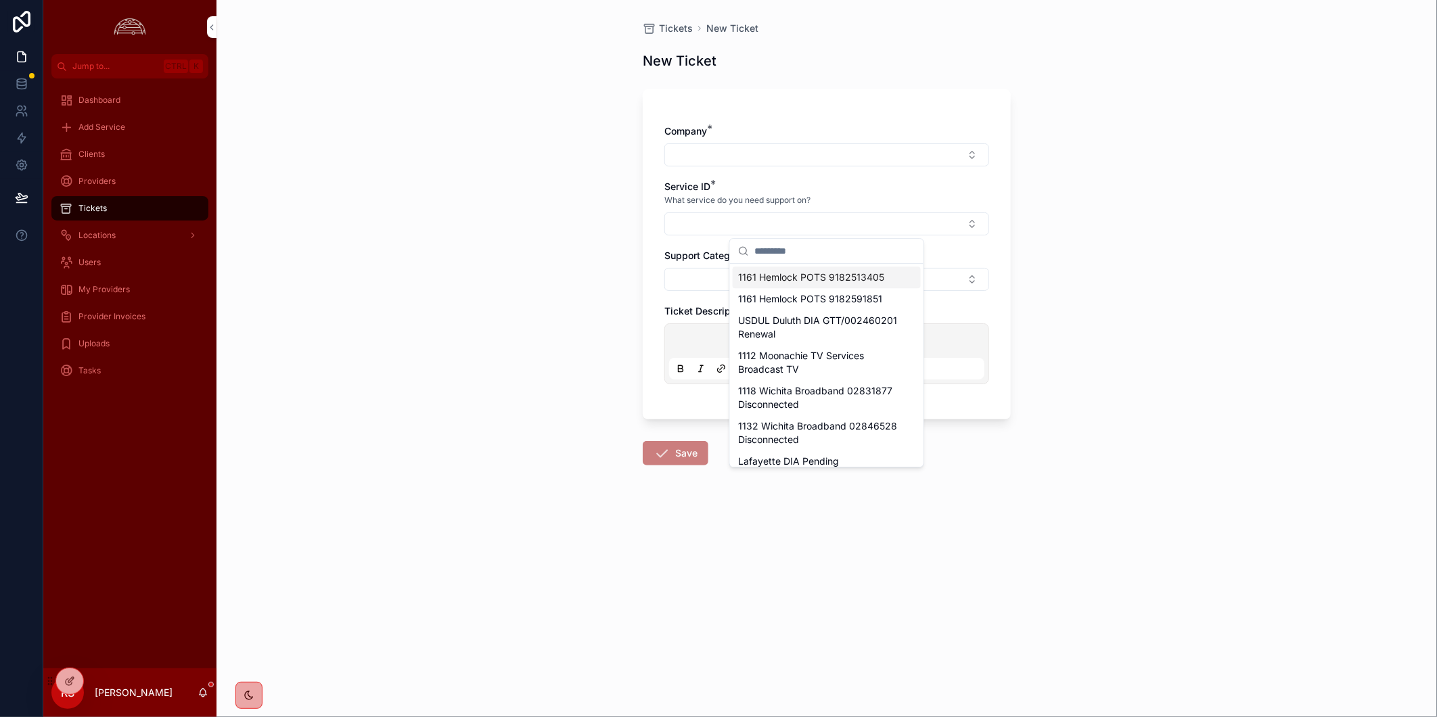
click at [849, 230] on button "Select Button" at bounding box center [826, 223] width 325 height 23
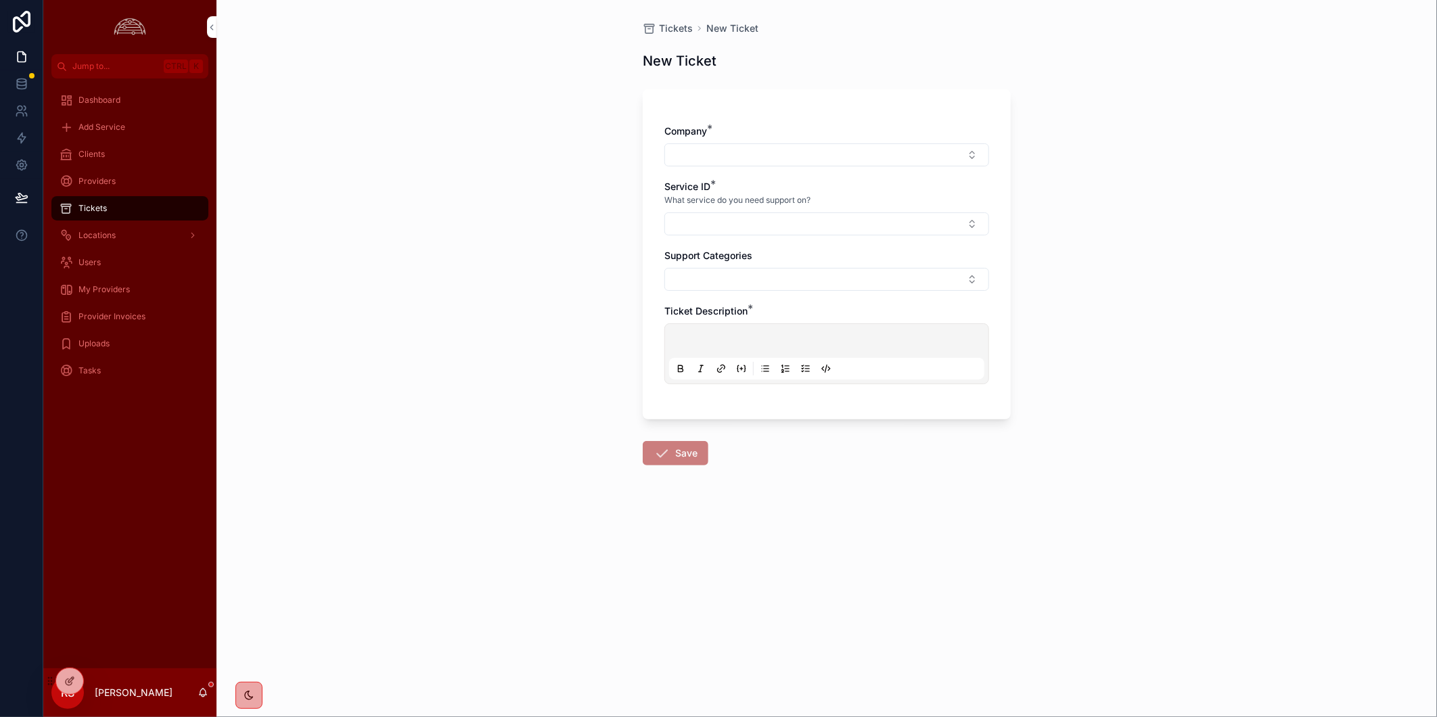
click at [849, 269] on button "Select Button" at bounding box center [826, 279] width 325 height 23
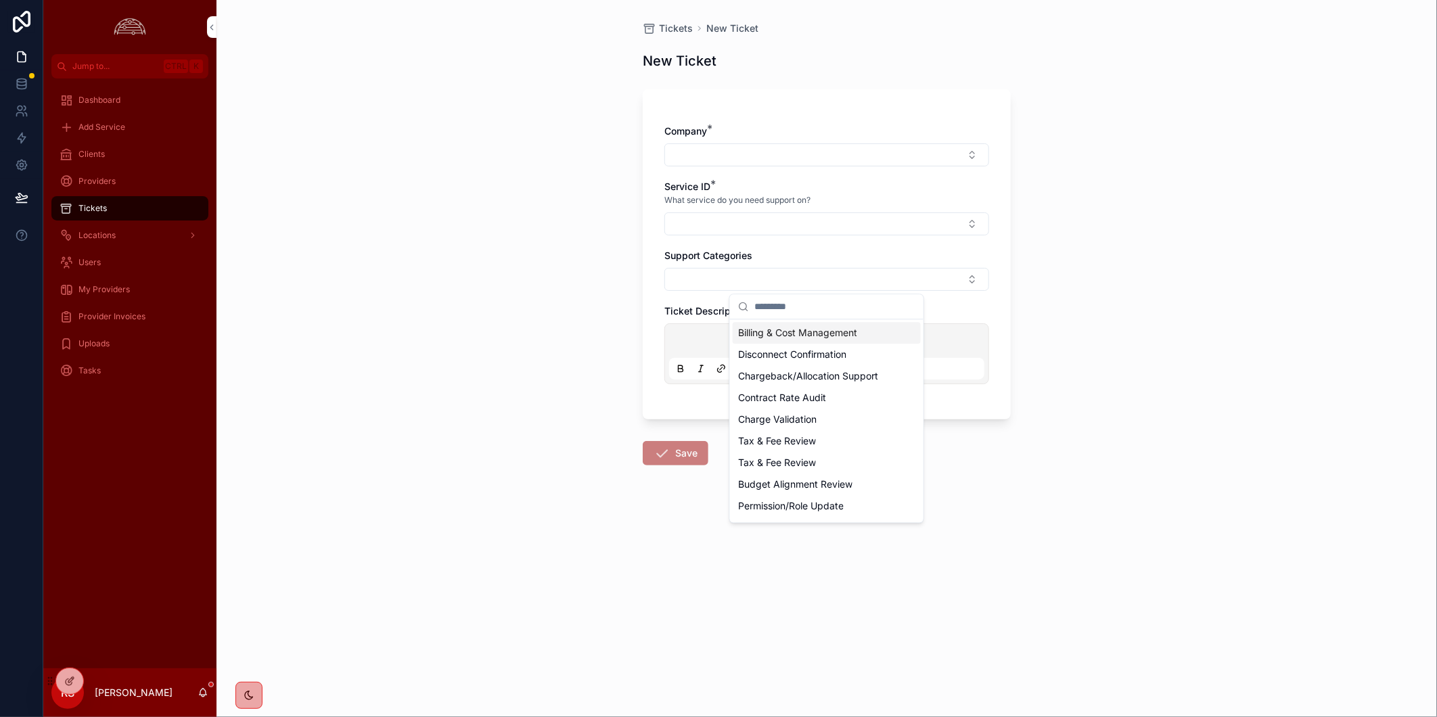
click at [849, 269] on button "Select Button" at bounding box center [826, 279] width 325 height 23
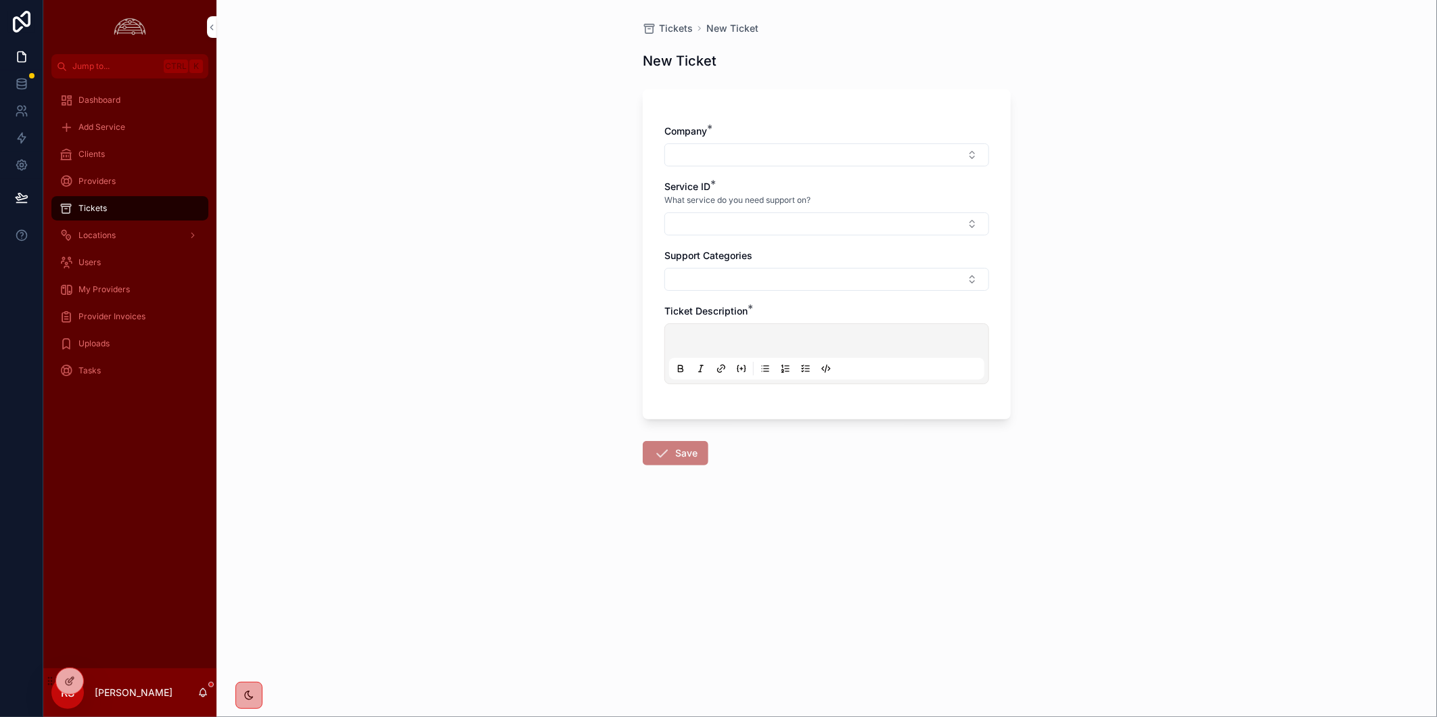
click at [860, 154] on button "Select Button" at bounding box center [826, 154] width 325 height 23
click at [551, 288] on div "Tickets New Ticket New Ticket Company * Service ID * What service do you need s…" at bounding box center [826, 358] width 1220 height 717
drag, startPoint x: 363, startPoint y: 455, endPoint x: 364, endPoint y: 445, distance: 10.2
click at [363, 455] on div "Tickets New Ticket New Ticket Company * Service ID * What service do you need s…" at bounding box center [826, 358] width 1220 height 717
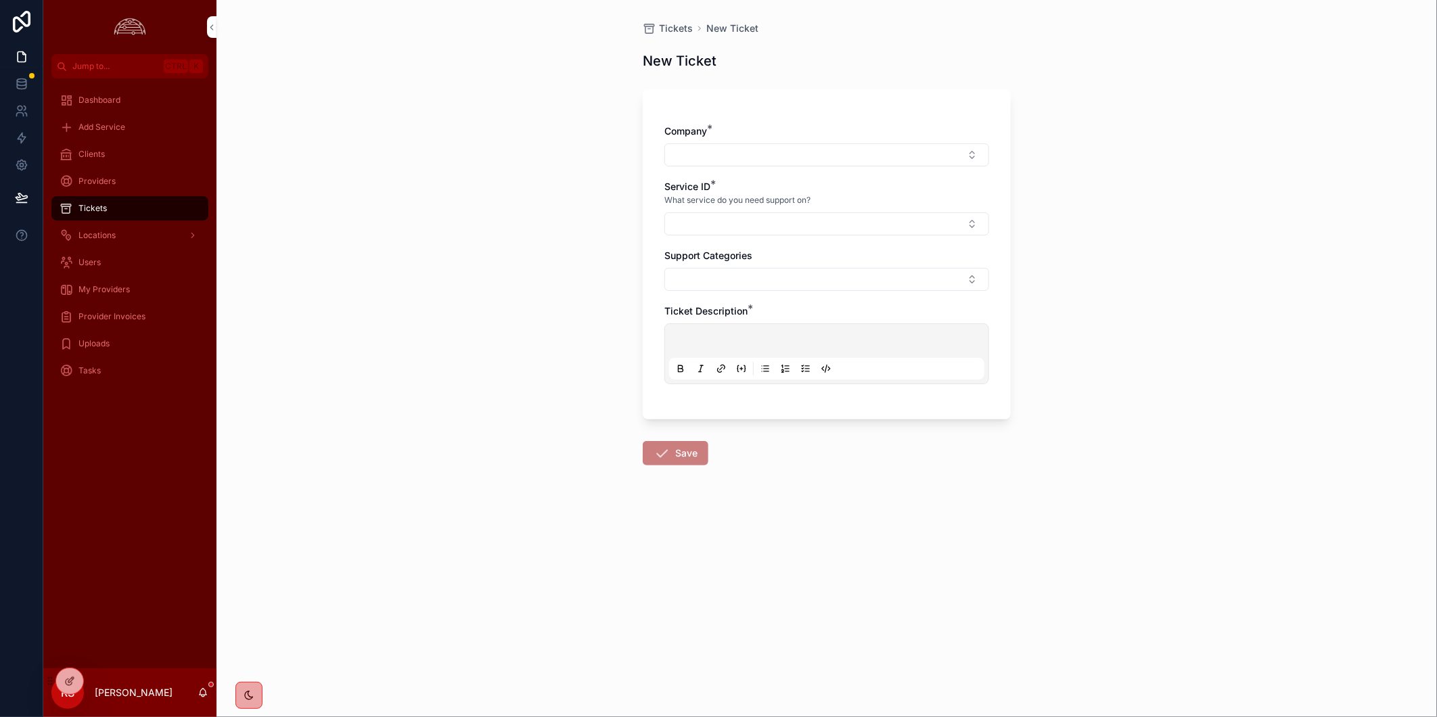
drag, startPoint x: 482, startPoint y: 309, endPoint x: 607, endPoint y: 187, distance: 174.6
click at [497, 283] on div "Tickets New Ticket New Ticket Company * Service ID * What service do you need s…" at bounding box center [826, 358] width 1220 height 717
click at [684, 25] on span "Tickets" at bounding box center [676, 29] width 34 height 14
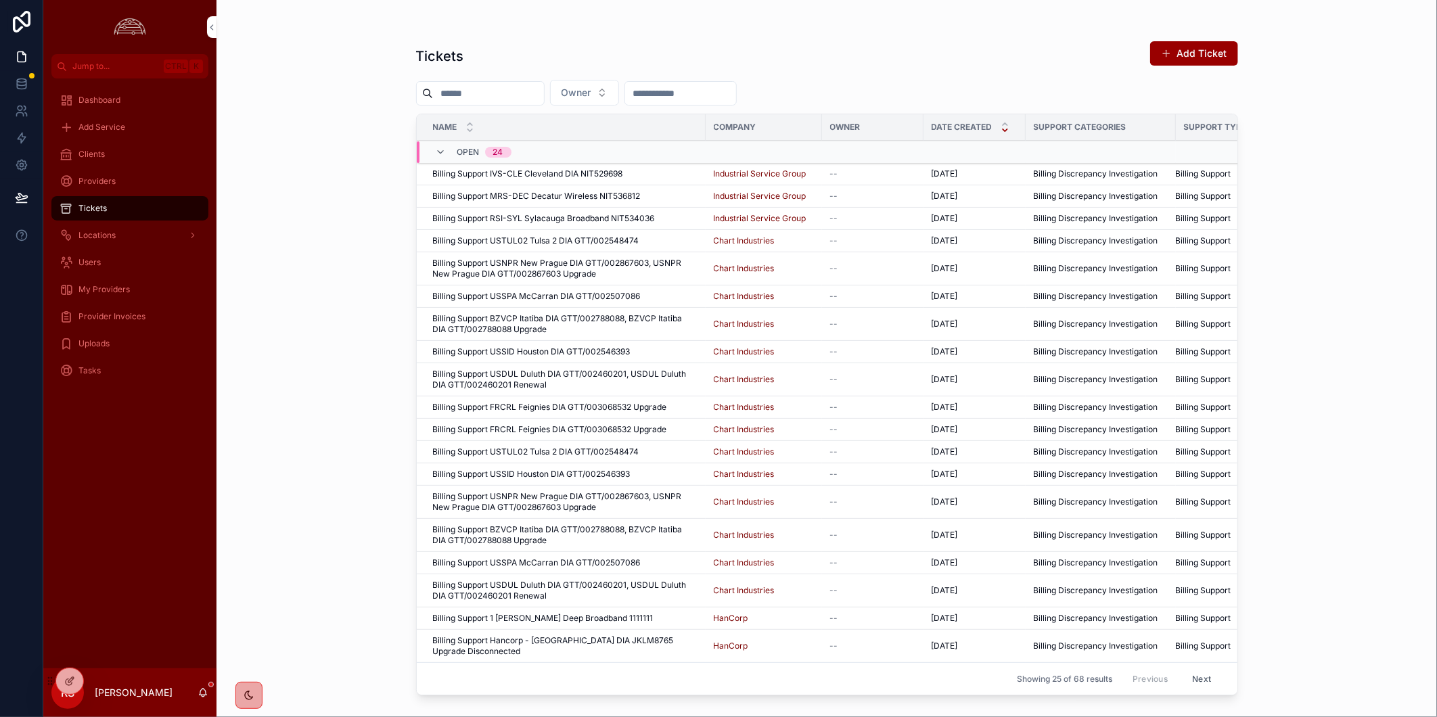
scroll to position [211, 0]
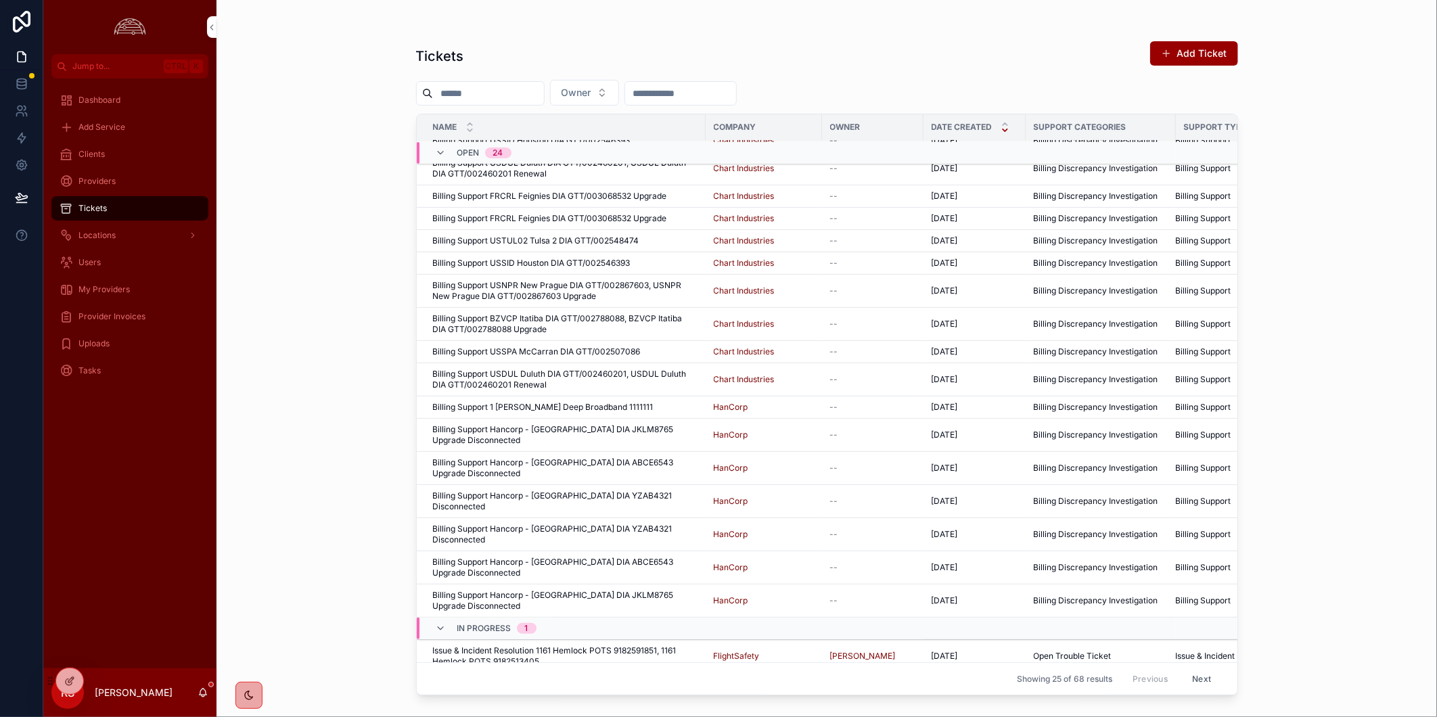
click at [1187, 671] on button "Next" at bounding box center [1201, 678] width 38 height 21
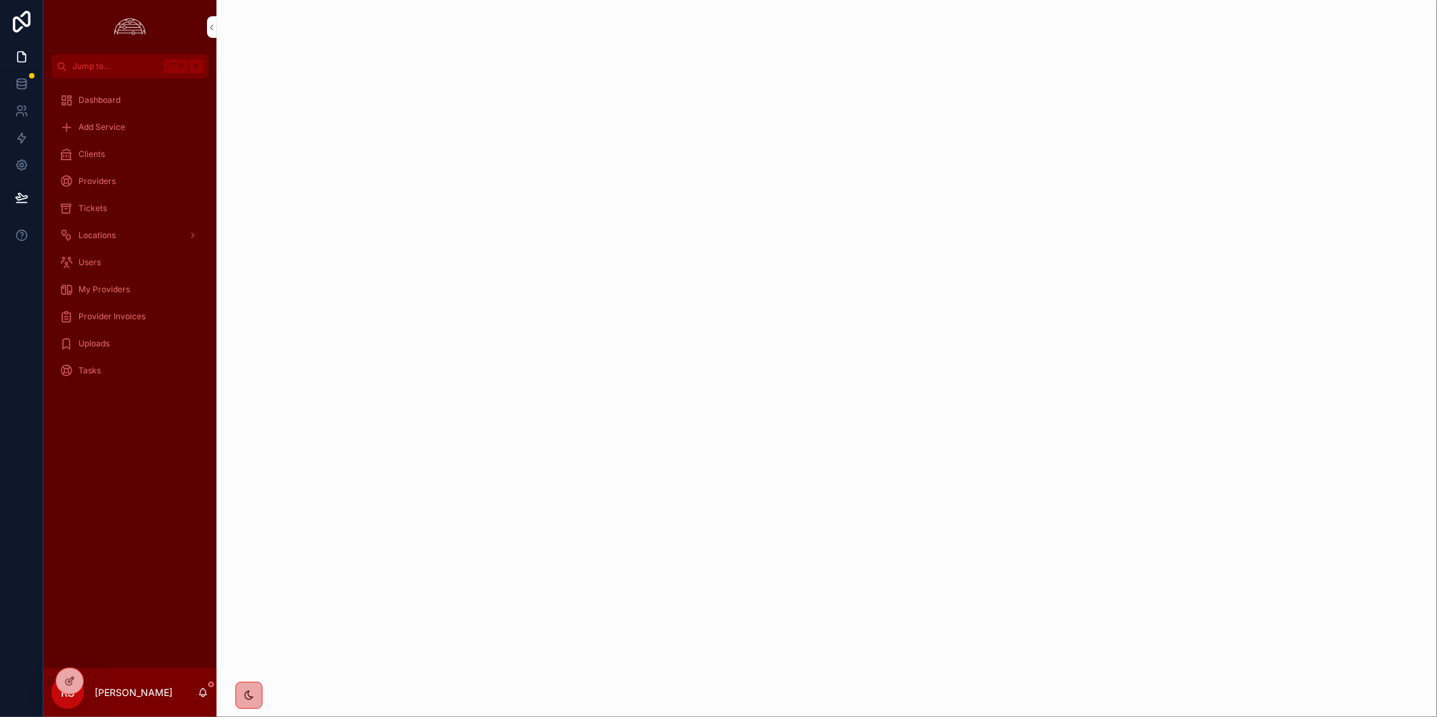
click at [266, 615] on div "scrollable content" at bounding box center [826, 358] width 1220 height 717
